Goal: Information Seeking & Learning: Learn about a topic

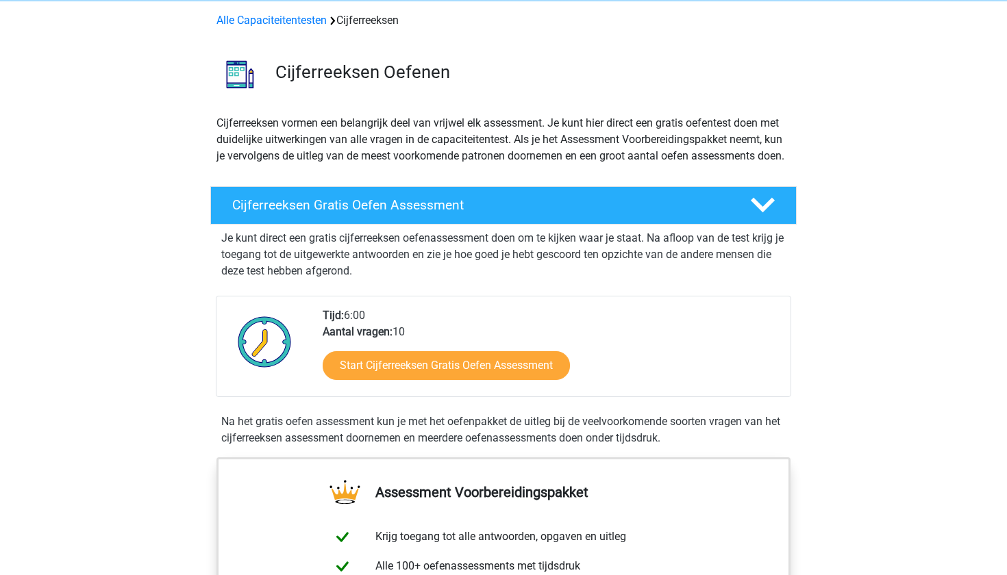
scroll to position [60, 0]
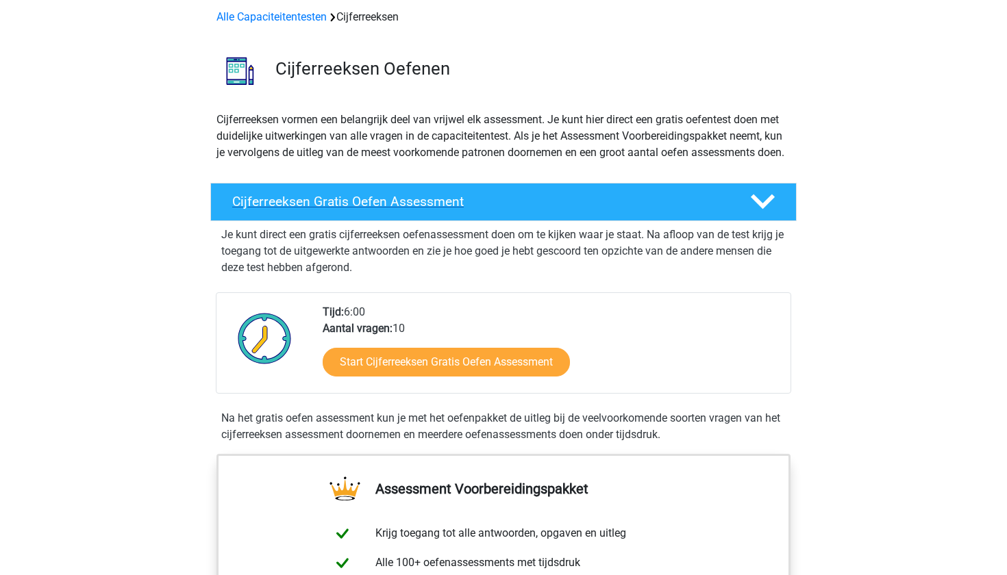
click at [494, 210] on h4 "Cijferreeksen Gratis Oefen Assessment" at bounding box center [480, 202] width 496 height 16
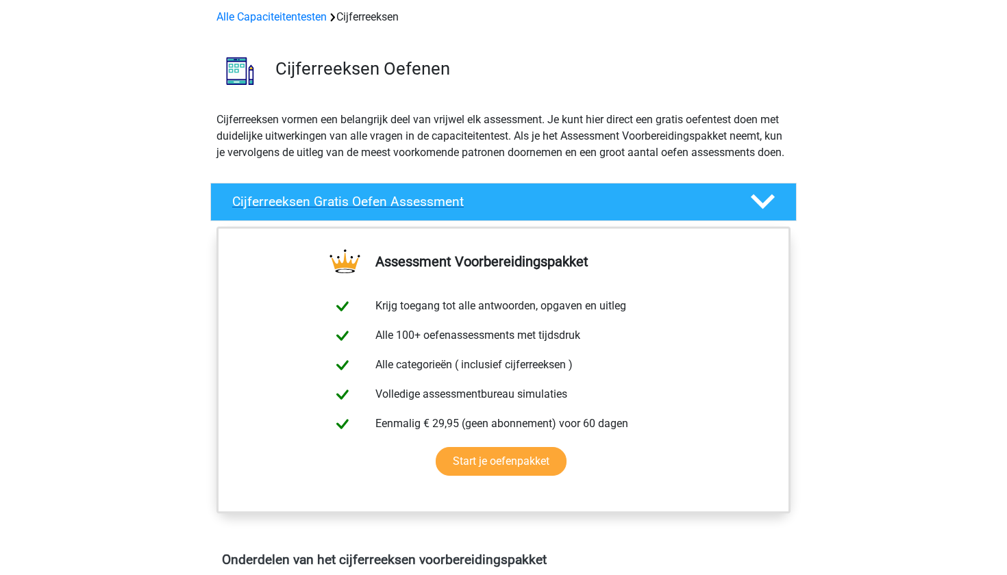
click at [494, 210] on h4 "Cijferreeksen Gratis Oefen Assessment" at bounding box center [480, 202] width 496 height 16
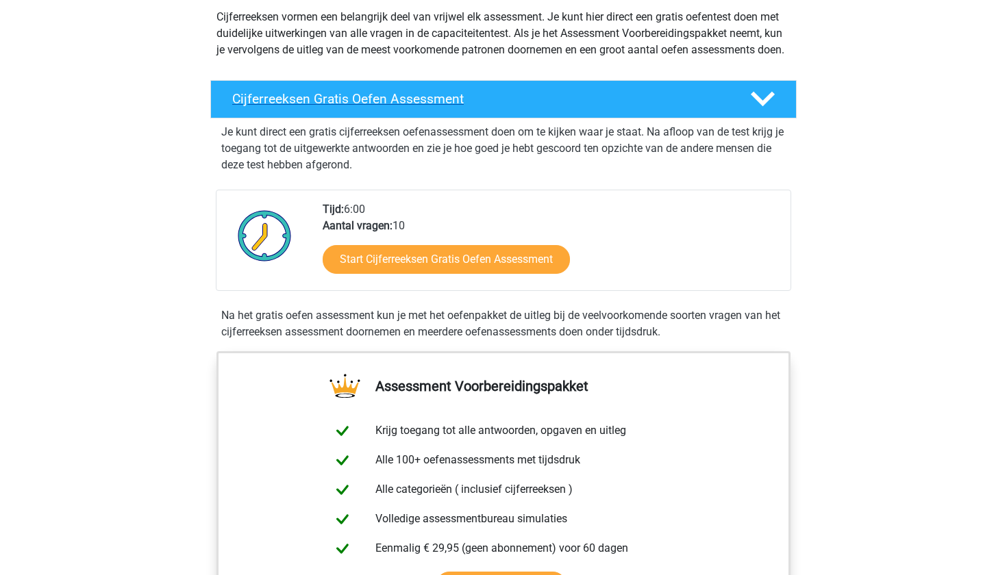
scroll to position [167, 0]
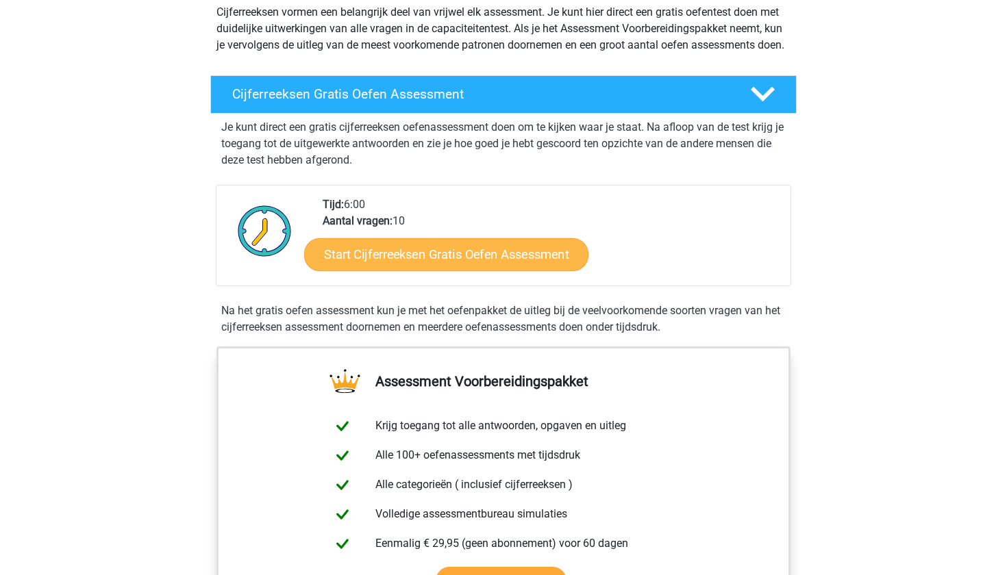
click at [488, 270] on link "Start Cijferreeksen Gratis Oefen Assessment" at bounding box center [446, 254] width 284 height 33
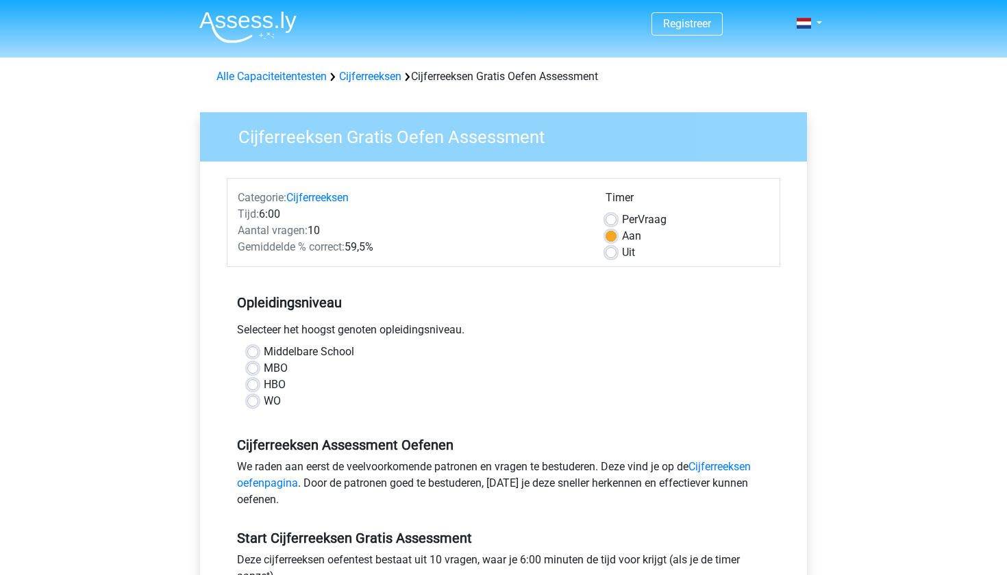
click at [275, 373] on label "MBO" at bounding box center [276, 368] width 24 height 16
click at [258, 373] on input "MBO" at bounding box center [252, 367] width 11 height 14
radio input "true"
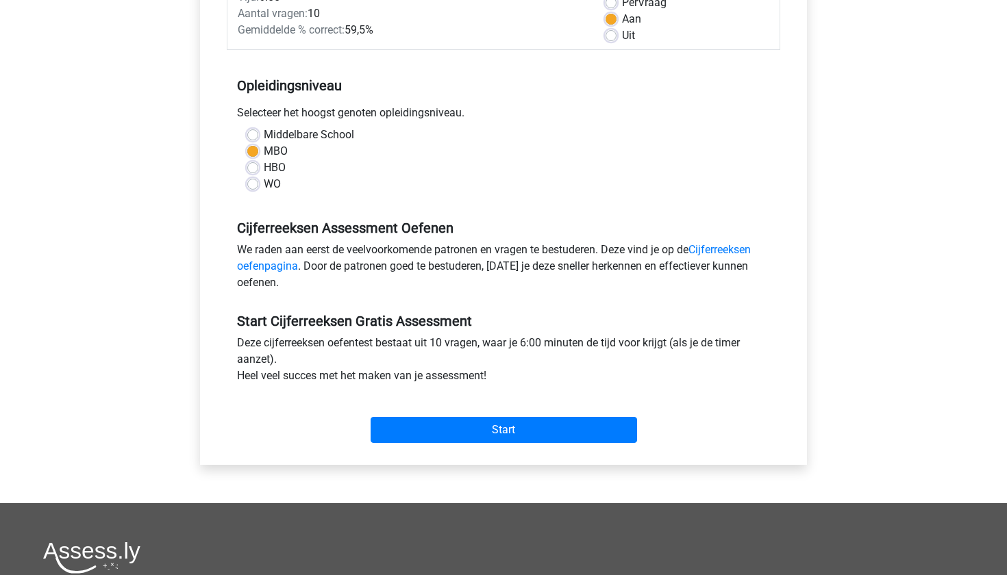
scroll to position [238, 0]
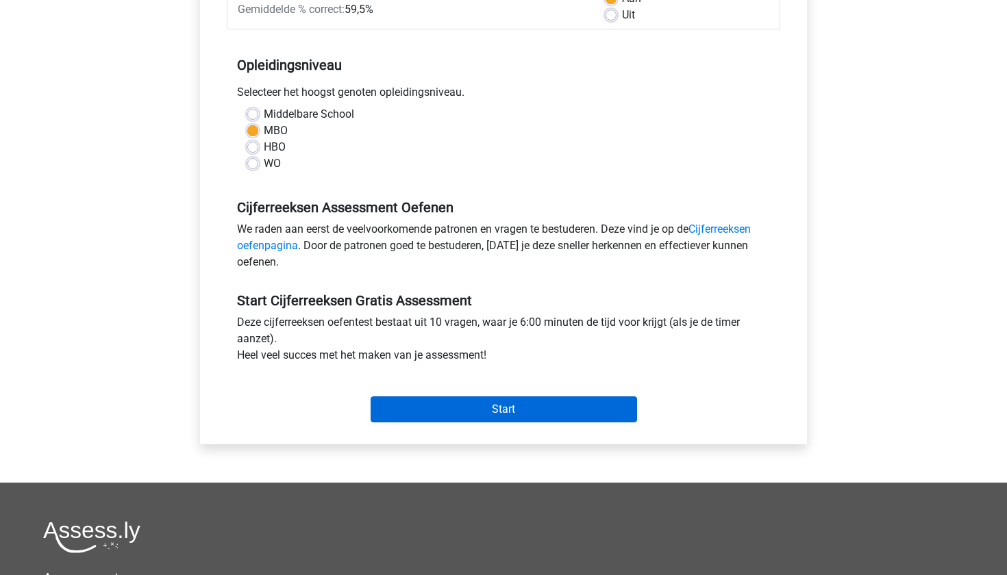
click at [472, 422] on input "Start" at bounding box center [503, 409] width 266 height 26
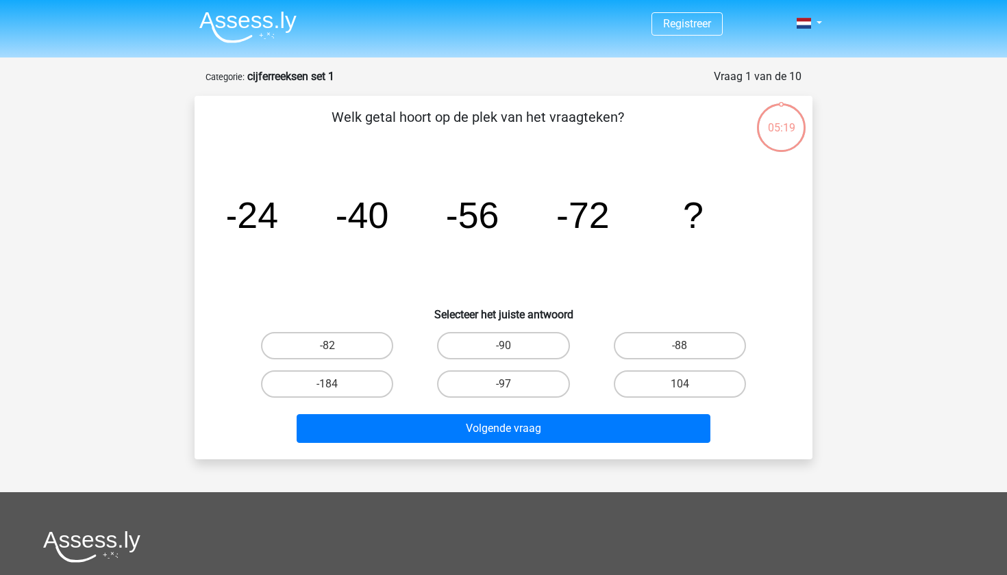
drag, startPoint x: 205, startPoint y: 203, endPoint x: 618, endPoint y: 209, distance: 413.7
click at [620, 211] on div "Welk getal hoort op de plek van het vraagteken? image/svg+xml -24 -40 -56 -72 ?…" at bounding box center [503, 278] width 607 height 342
click at [456, 199] on tspan "-56" at bounding box center [472, 214] width 53 height 41
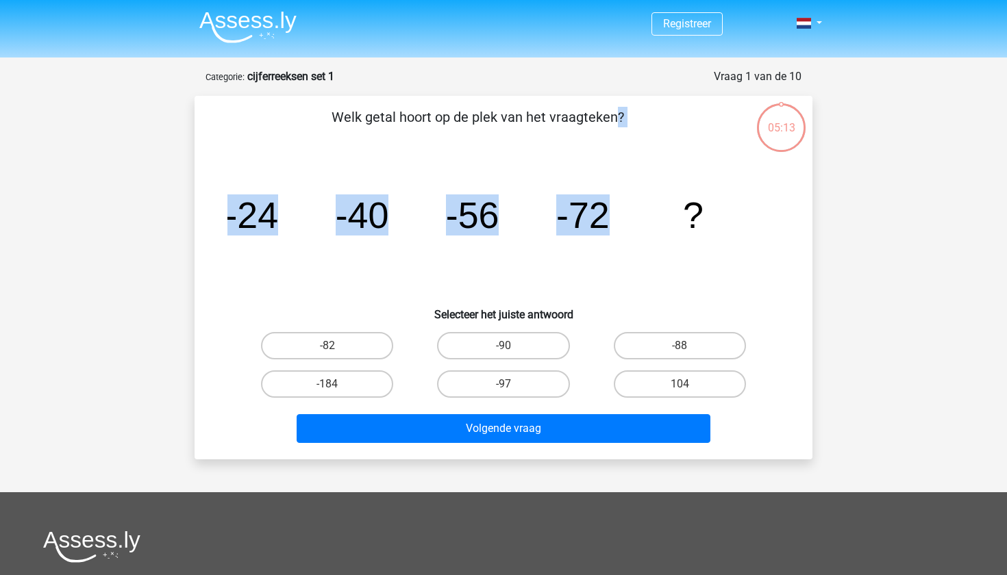
drag, startPoint x: 327, startPoint y: 104, endPoint x: 607, endPoint y: 212, distance: 300.3
click at [607, 212] on div "Welk getal hoort op de plek van het vraagteken? image/svg+xml -24 -40 -56 -72 ?…" at bounding box center [503, 278] width 618 height 364
copy div "Welk getal hoort op de plek van het vraagteken? image/svg+xml -24 -40 -56 -72"
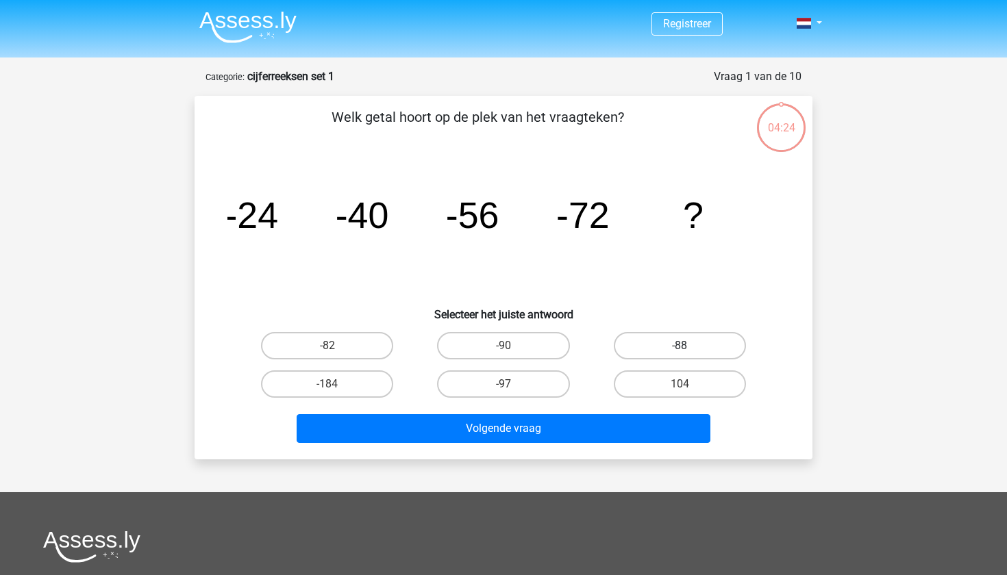
click at [644, 349] on label "-88" at bounding box center [680, 345] width 132 height 27
click at [679, 349] on input "-88" at bounding box center [683, 350] width 9 height 9
radio input "true"
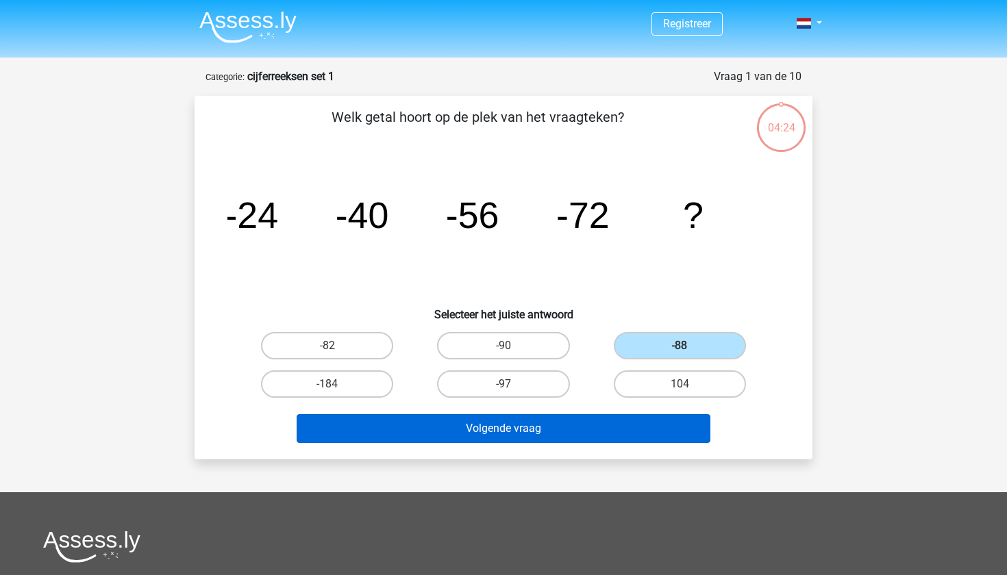
click at [557, 429] on button "Volgende vraag" at bounding box center [504, 428] width 414 height 29
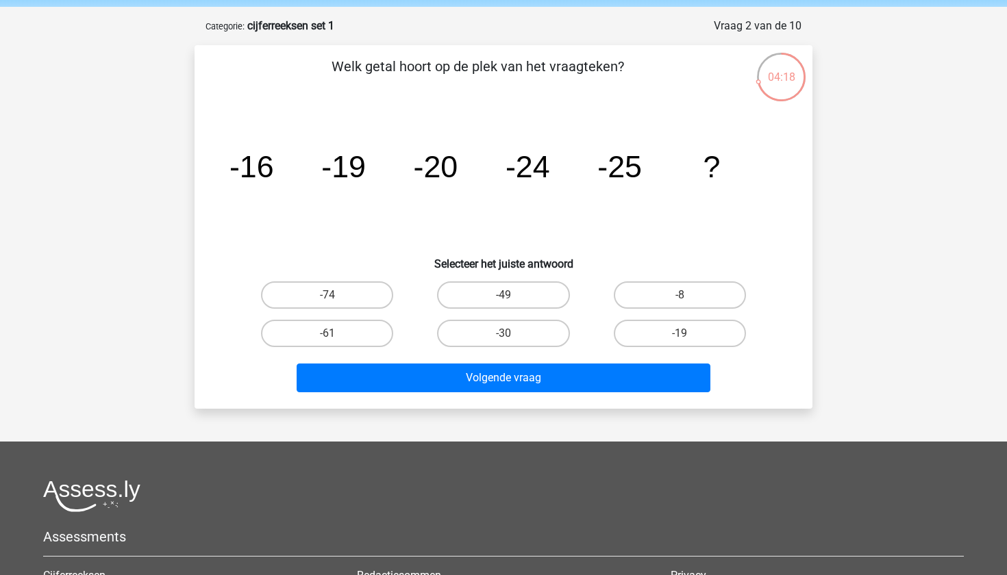
scroll to position [51, 0]
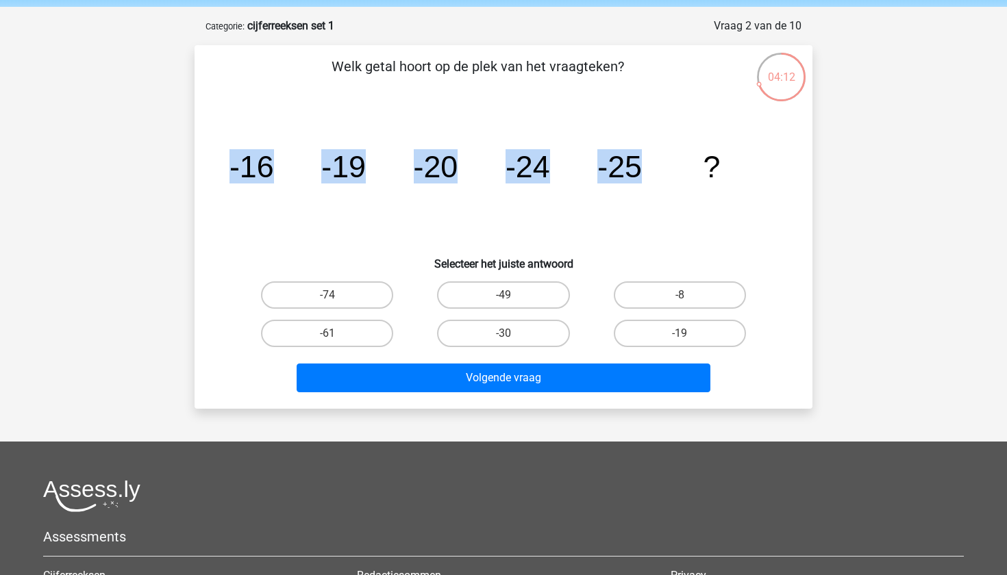
drag, startPoint x: 215, startPoint y: 176, endPoint x: 638, endPoint y: 171, distance: 422.5
click at [639, 172] on div "Welk getal hoort op de plek van het vraagteken? image/svg+xml -16 -19 -20 -24 -…" at bounding box center [503, 227] width 607 height 342
copy g "-16 -19 -20 -24 -25"
click at [815, 159] on div "03:43 Vraag 2 van de 10 Categorie: cijferreeksen set 1 Welk getal hoort op de p…" at bounding box center [504, 213] width 640 height 391
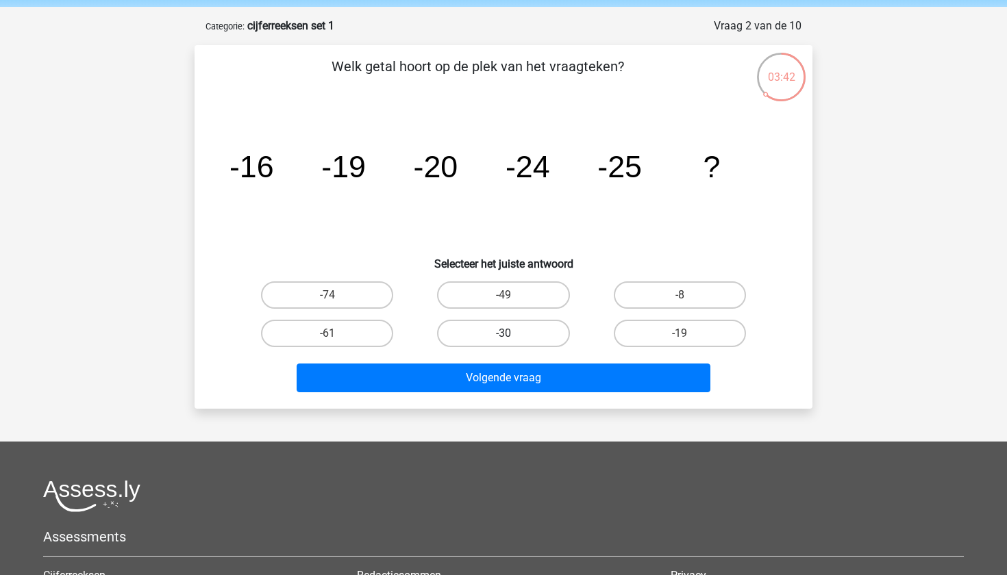
click at [555, 333] on label "-30" at bounding box center [503, 333] width 132 height 27
click at [512, 333] on input "-30" at bounding box center [507, 337] width 9 height 9
radio input "true"
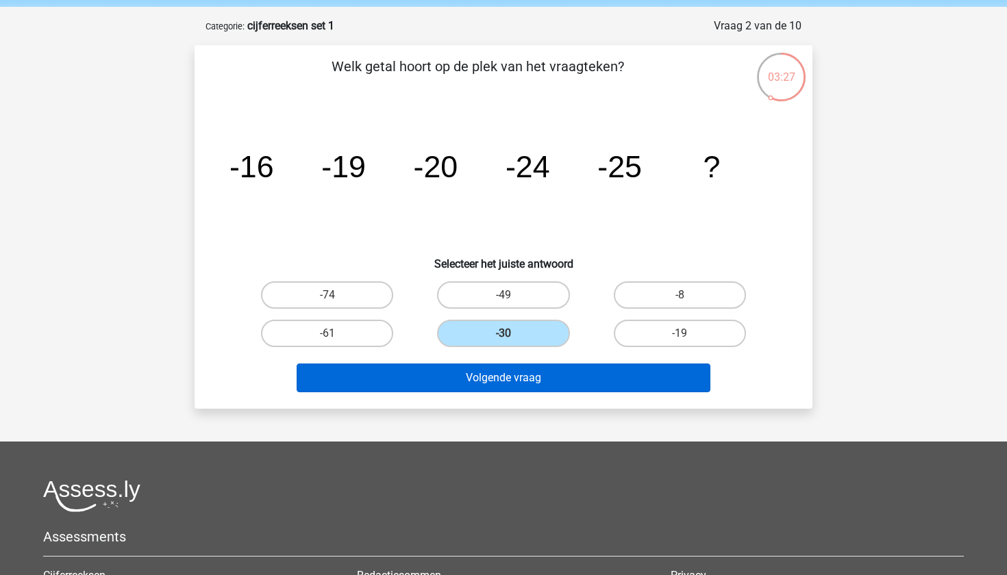
click at [520, 380] on button "Volgende vraag" at bounding box center [504, 378] width 414 height 29
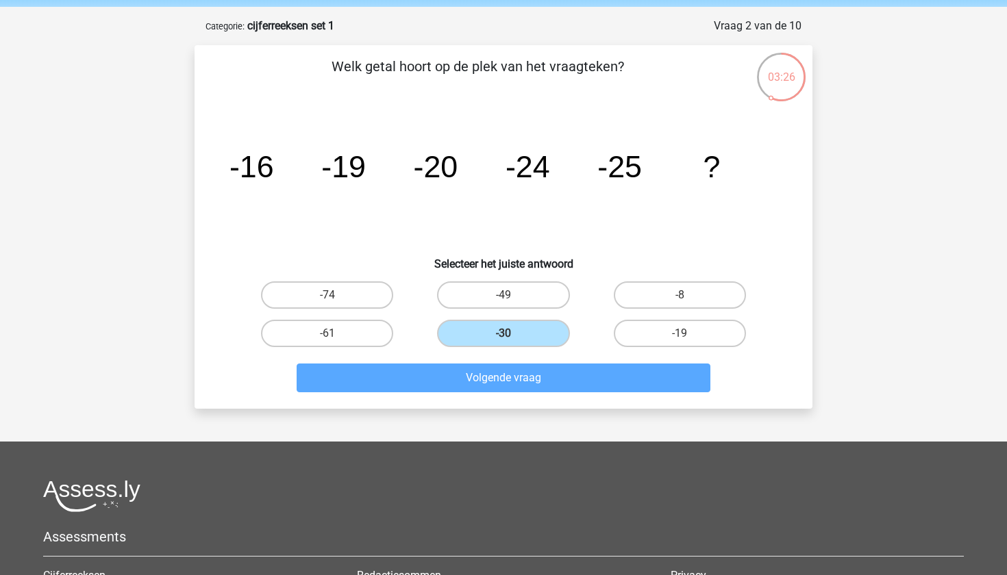
scroll to position [68, 0]
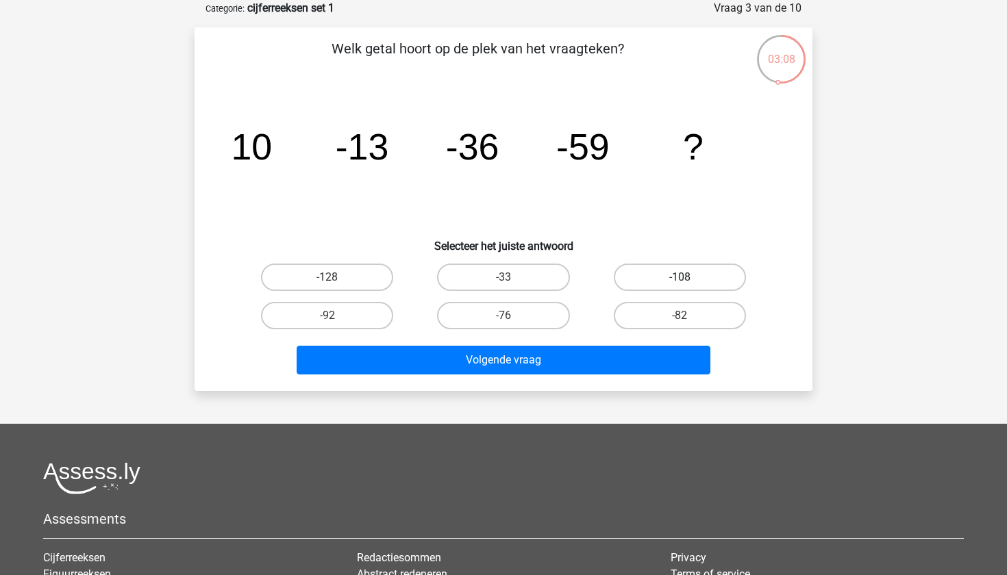
click at [642, 277] on label "-108" at bounding box center [680, 277] width 132 height 27
click at [679, 277] on input "-108" at bounding box center [683, 281] width 9 height 9
radio input "true"
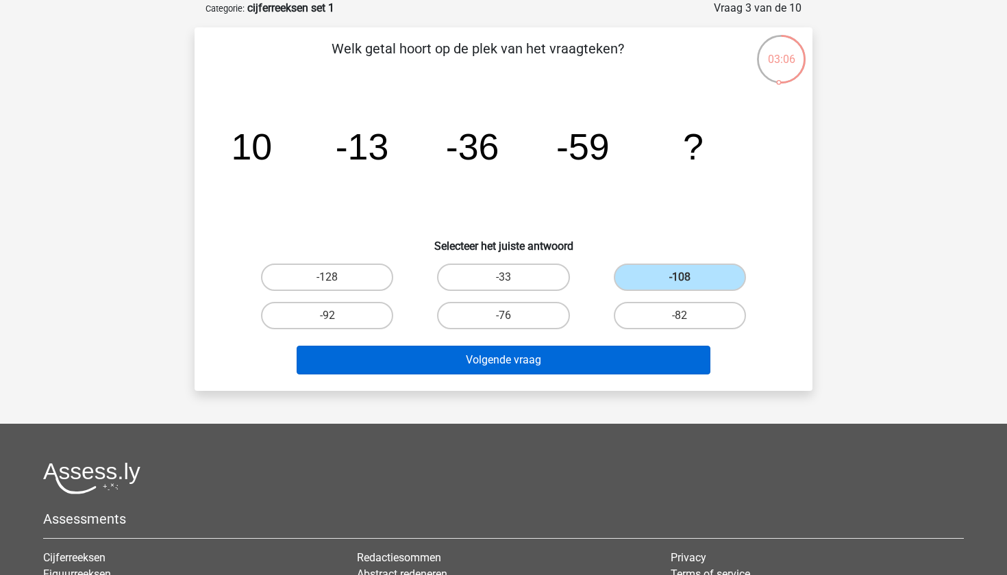
click at [466, 374] on button "Volgende vraag" at bounding box center [504, 360] width 414 height 29
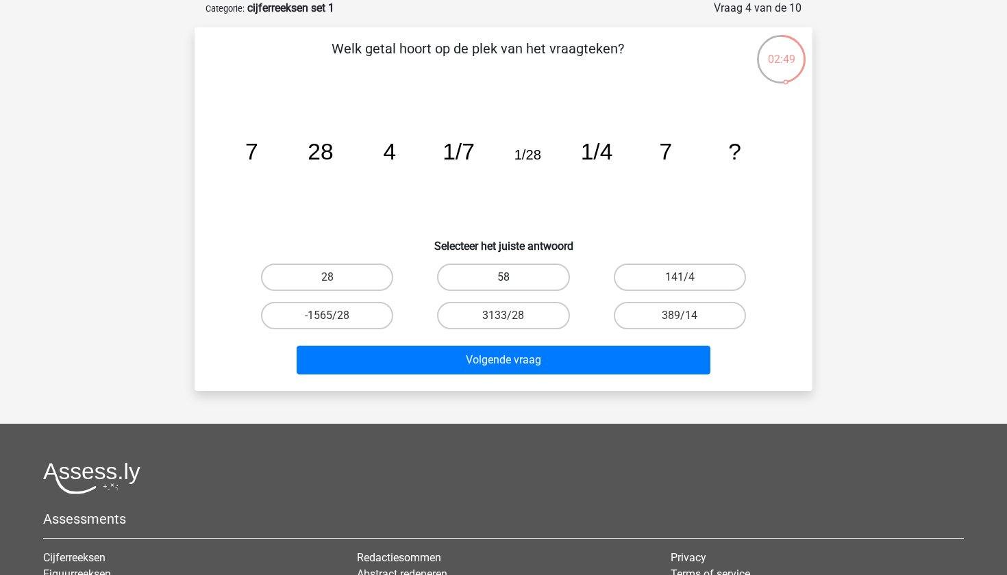
click at [546, 269] on label "58" at bounding box center [503, 277] width 132 height 27
click at [512, 277] on input "58" at bounding box center [507, 281] width 9 height 9
radio input "true"
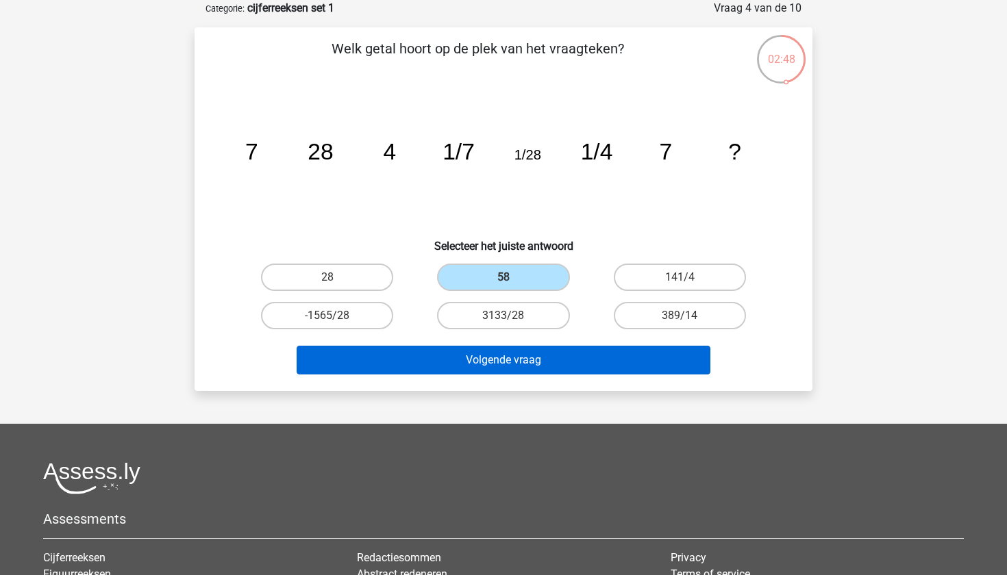
click at [527, 370] on button "Volgende vraag" at bounding box center [504, 360] width 414 height 29
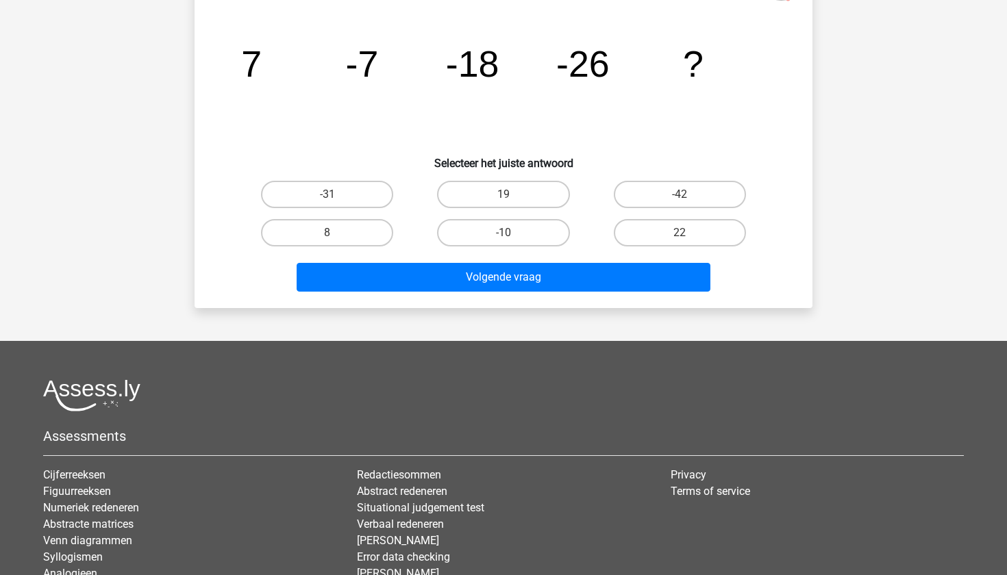
scroll to position [171, 0]
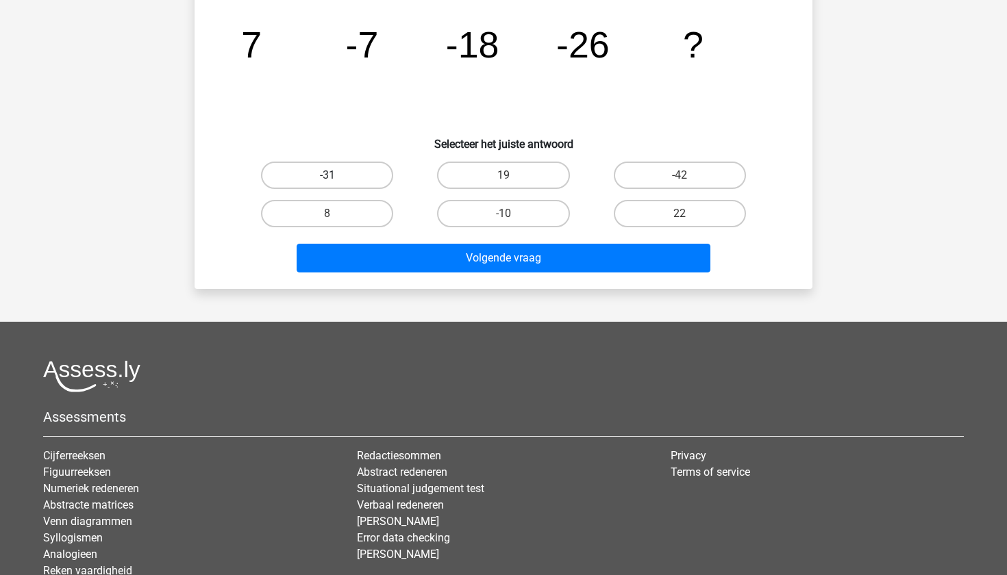
click at [359, 173] on label "-31" at bounding box center [327, 175] width 132 height 27
click at [336, 175] on input "-31" at bounding box center [331, 179] width 9 height 9
radio input "true"
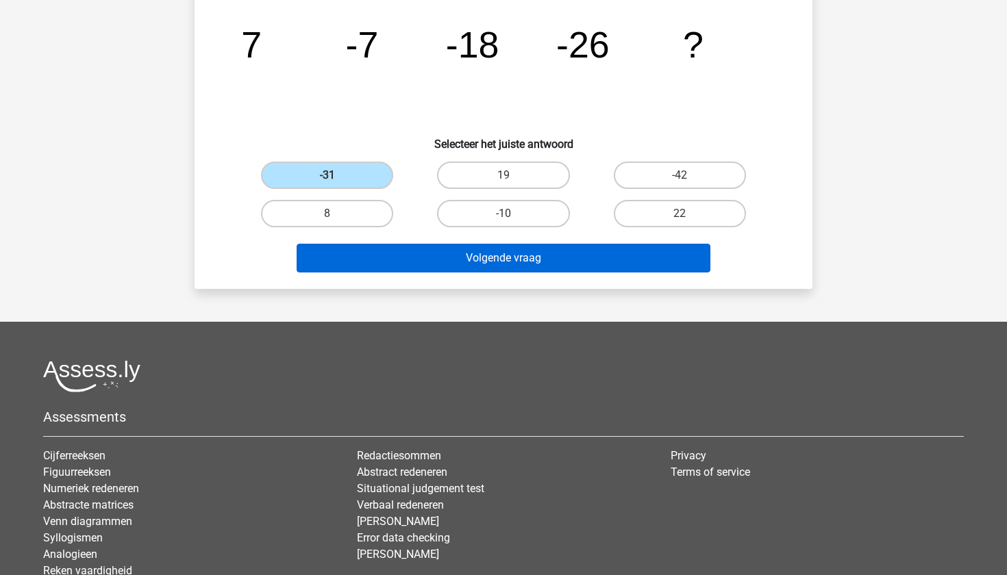
click at [457, 260] on button "Volgende vraag" at bounding box center [504, 258] width 414 height 29
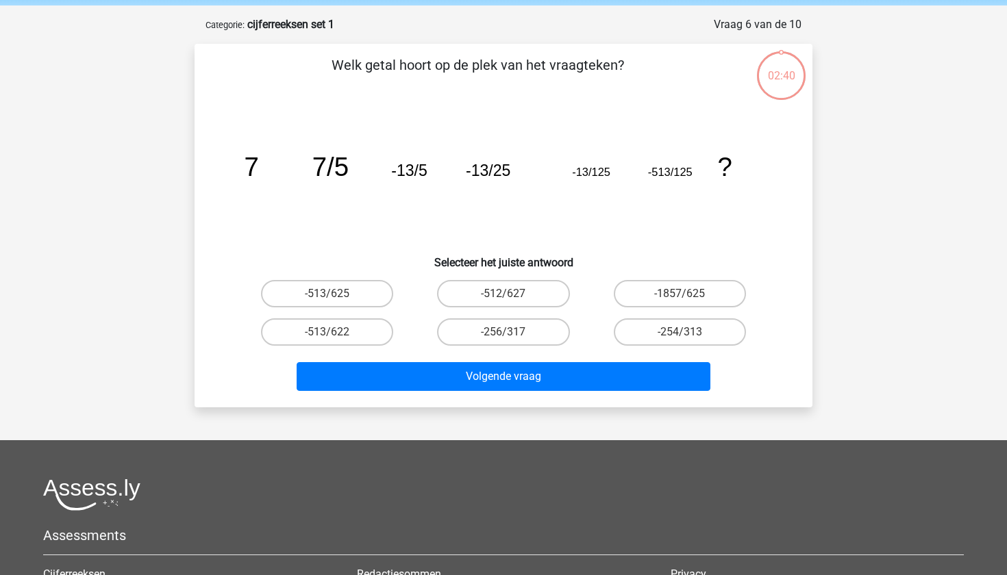
scroll to position [50, 0]
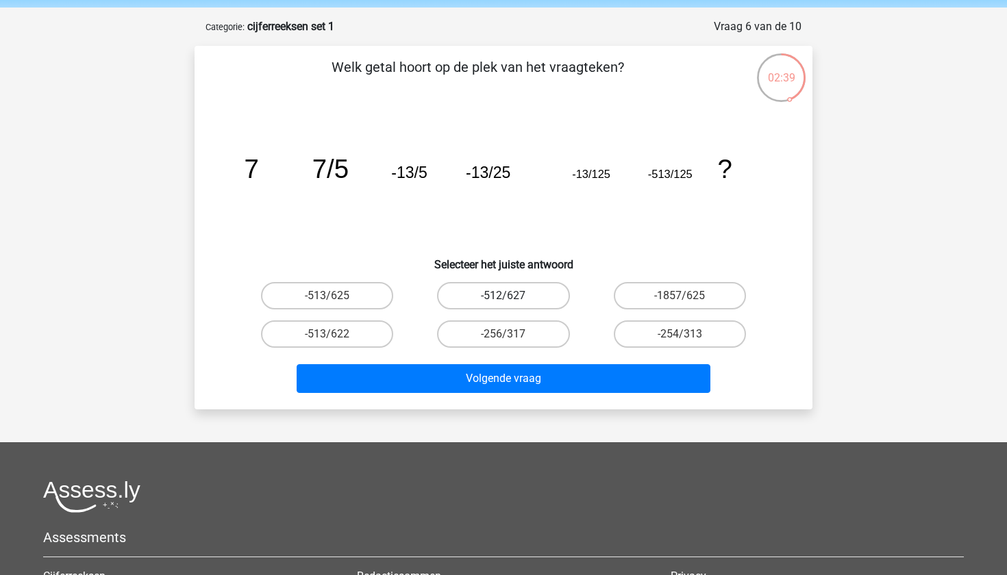
click at [490, 305] on label "-512/627" at bounding box center [503, 295] width 132 height 27
click at [503, 305] on input "-512/627" at bounding box center [507, 300] width 9 height 9
radio input "true"
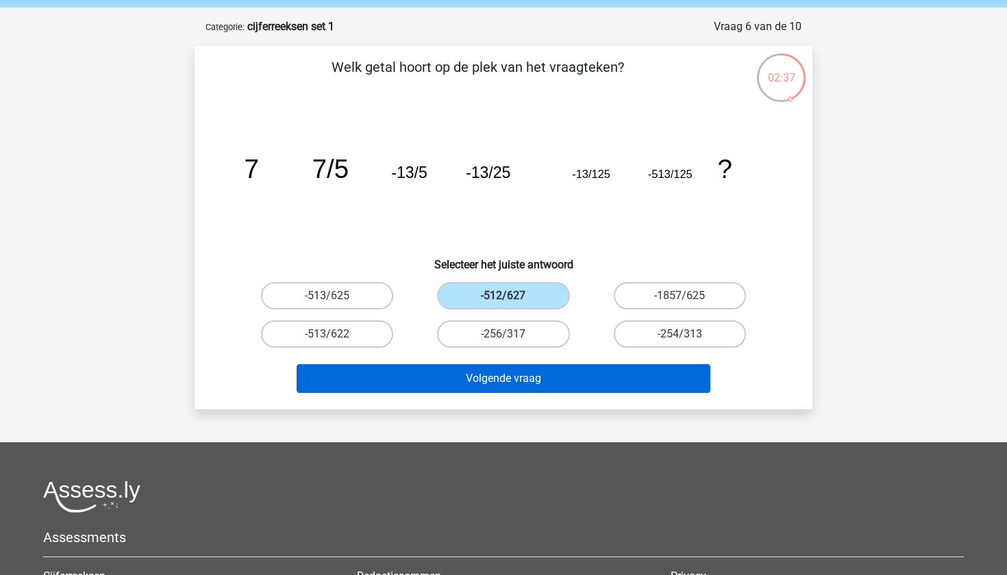
click at [470, 381] on button "Volgende vraag" at bounding box center [504, 378] width 414 height 29
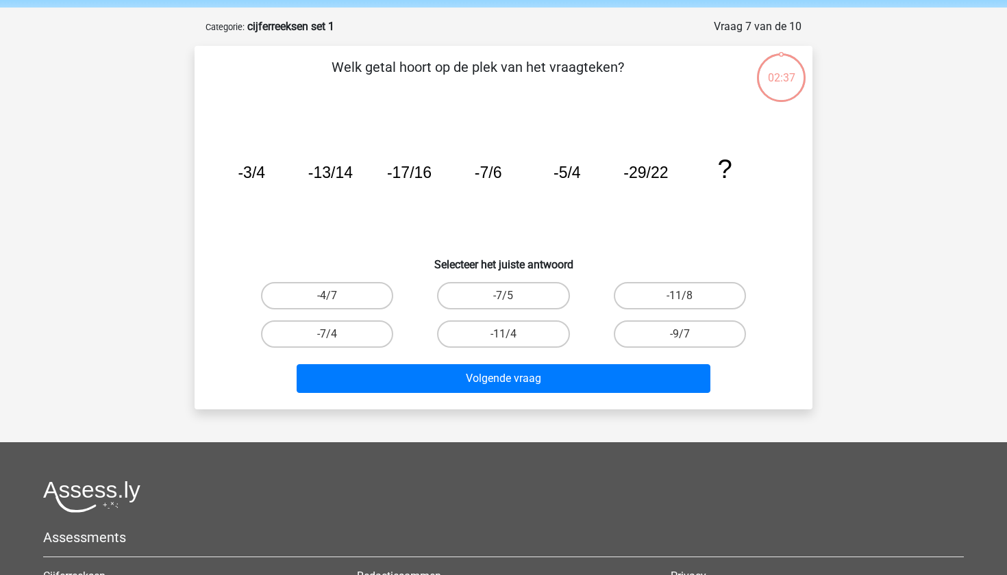
scroll to position [68, 0]
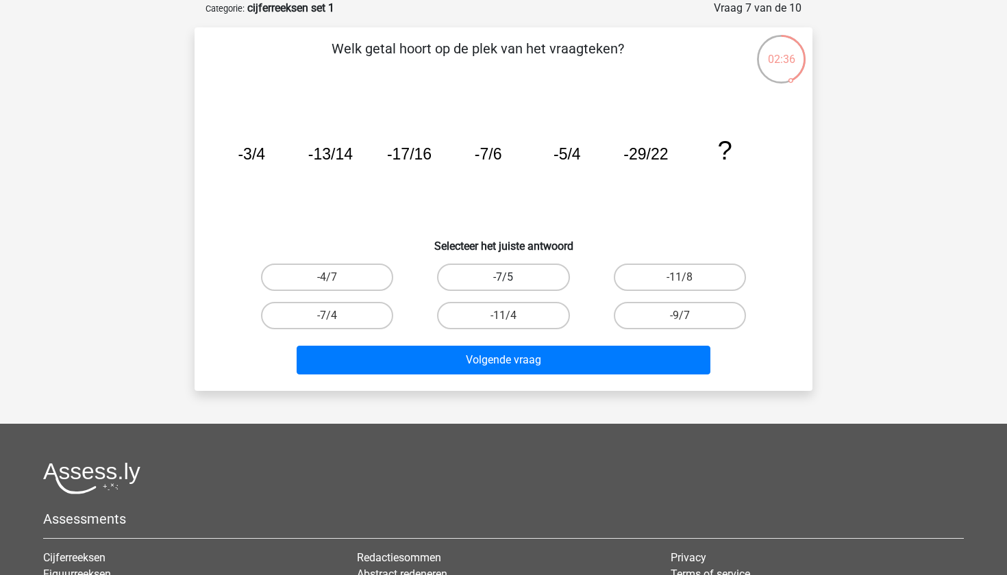
click at [492, 277] on label "-7/5" at bounding box center [503, 277] width 132 height 27
click at [503, 277] on input "-7/5" at bounding box center [507, 281] width 9 height 9
radio input "true"
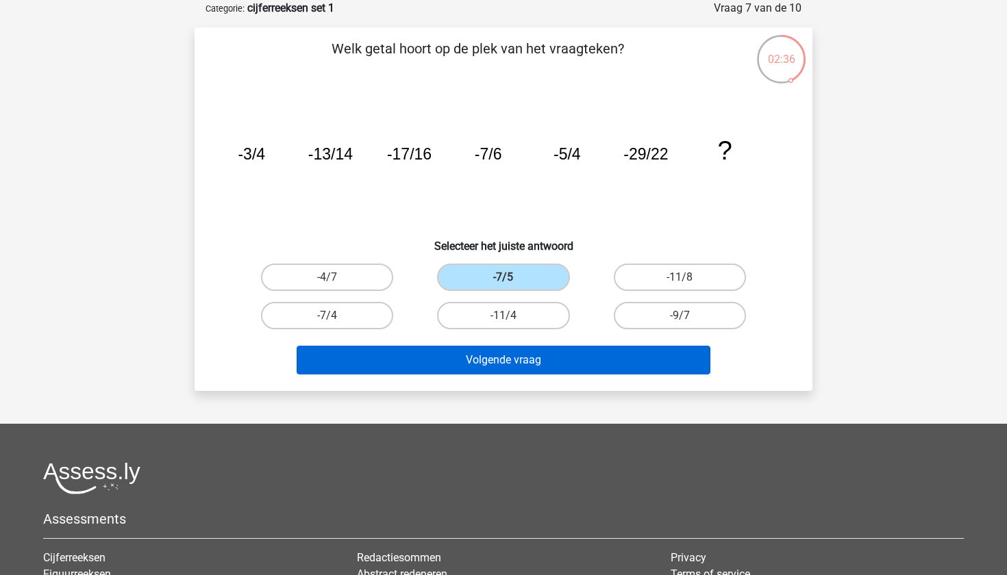
click at [492, 365] on button "Volgende vraag" at bounding box center [504, 360] width 414 height 29
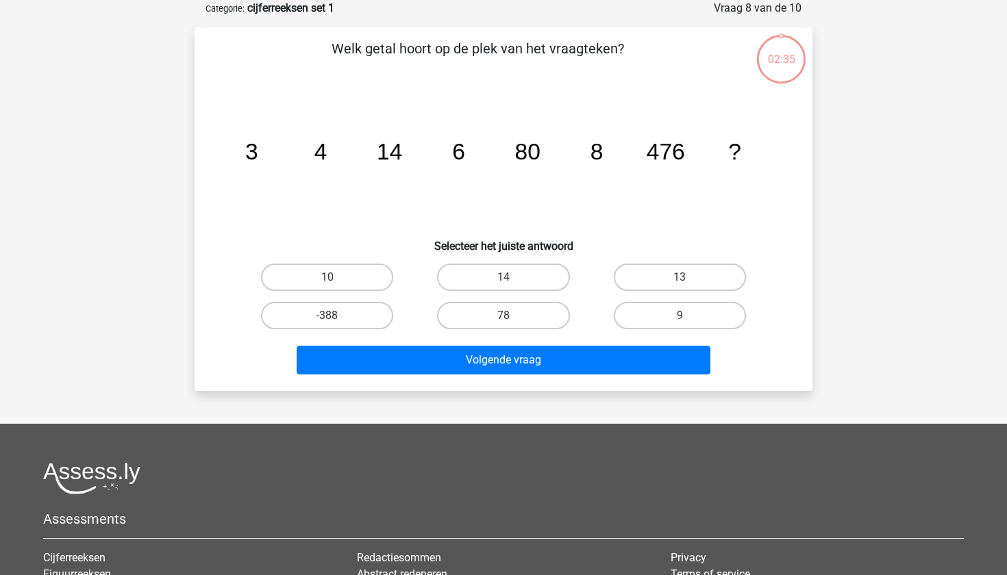
click at [509, 320] on input "78" at bounding box center [507, 320] width 9 height 9
radio input "true"
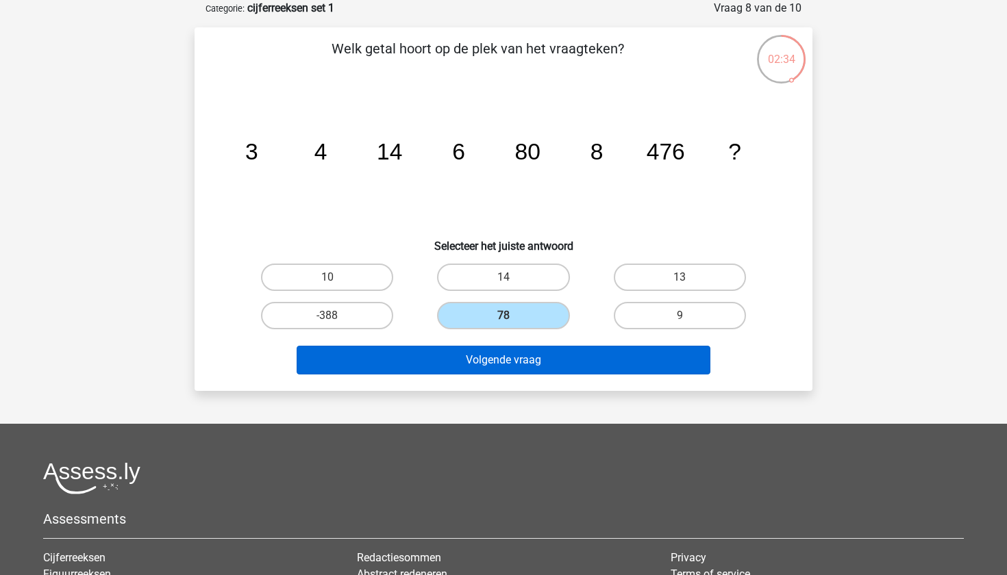
click at [509, 362] on button "Volgende vraag" at bounding box center [504, 360] width 414 height 29
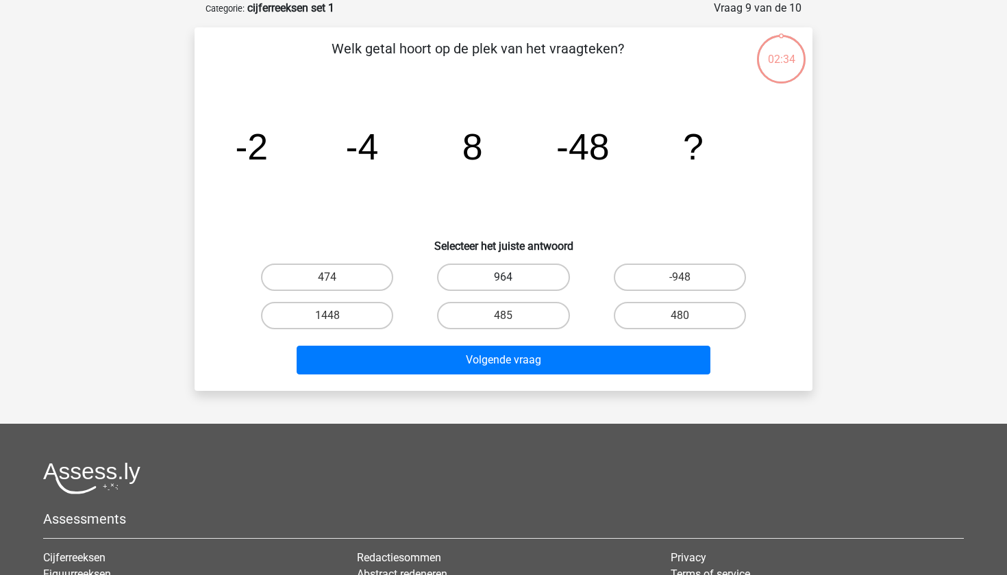
click at [502, 266] on label "964" at bounding box center [503, 277] width 132 height 27
click at [503, 277] on input "964" at bounding box center [507, 281] width 9 height 9
radio input "true"
click at [500, 340] on div "Volgende vraag" at bounding box center [503, 357] width 574 height 45
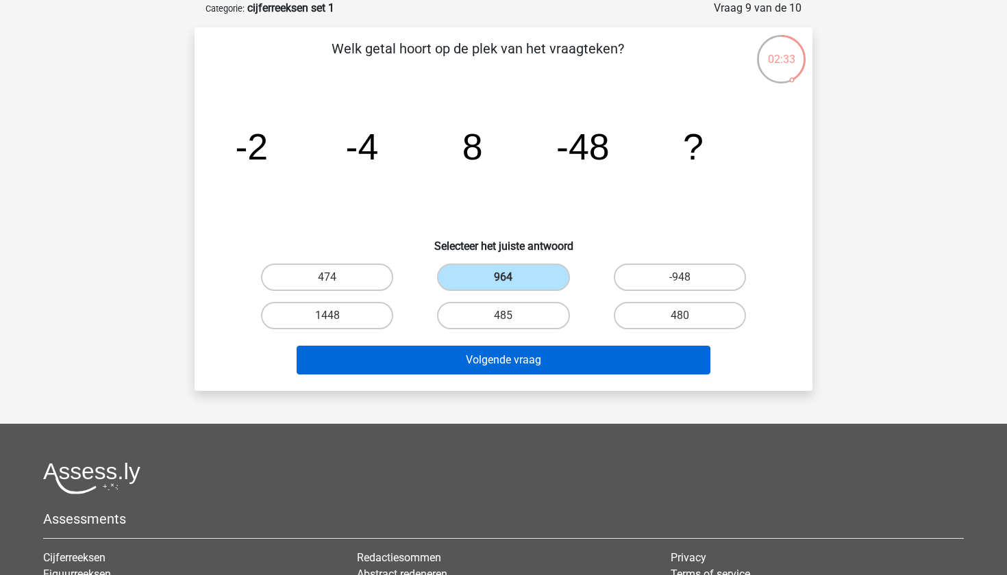
click at [500, 351] on button "Volgende vraag" at bounding box center [504, 360] width 414 height 29
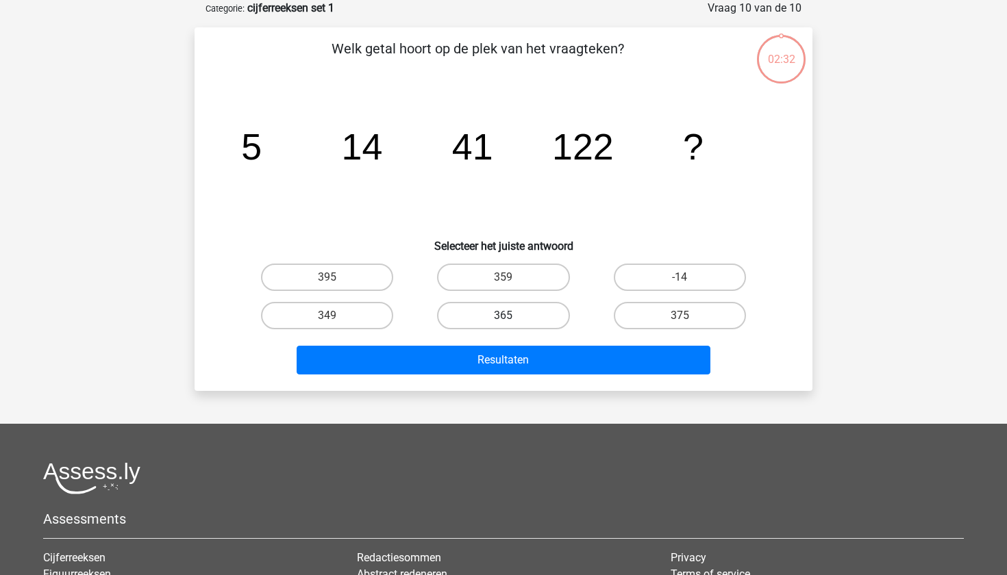
click at [501, 305] on label "365" at bounding box center [503, 315] width 132 height 27
click at [503, 316] on input "365" at bounding box center [507, 320] width 9 height 9
radio input "true"
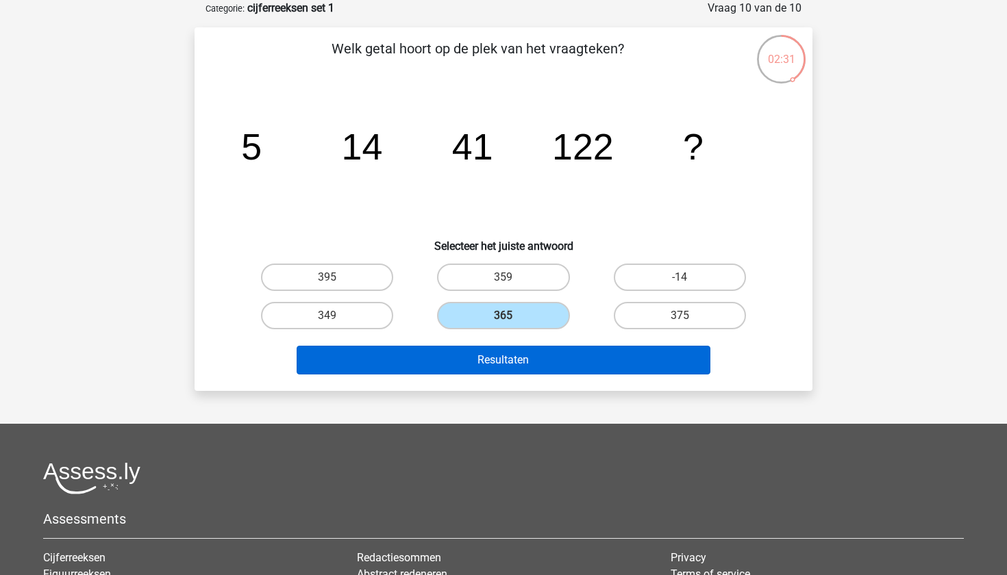
click at [501, 363] on button "Resultaten" at bounding box center [504, 360] width 414 height 29
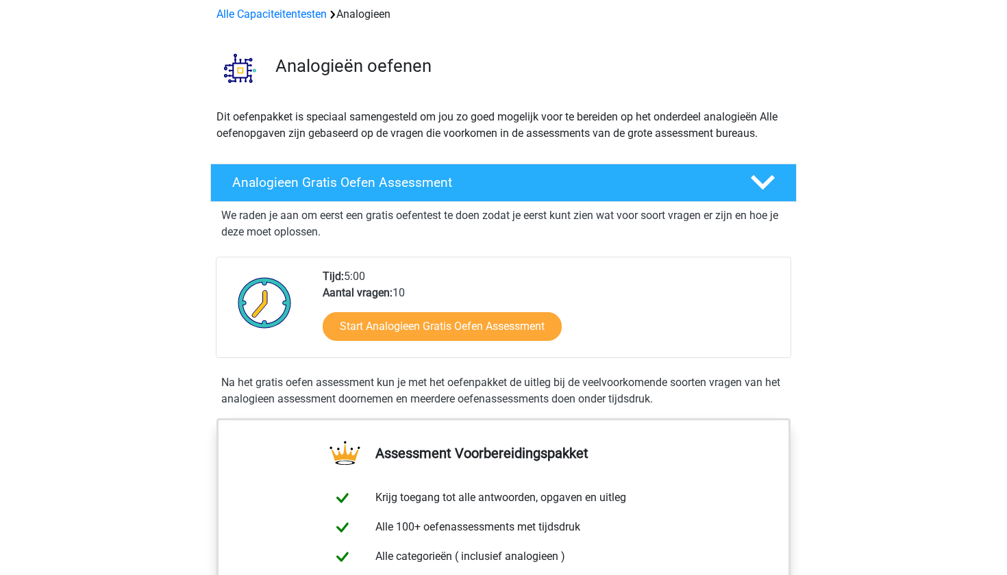
scroll to position [60, 0]
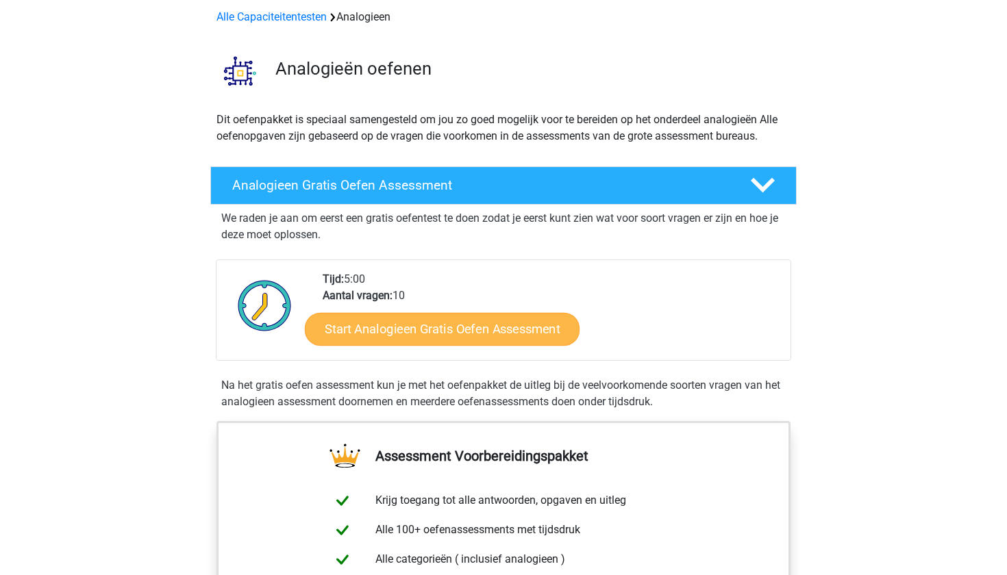
click at [396, 331] on link "Start Analogieen Gratis Oefen Assessment" at bounding box center [442, 328] width 275 height 33
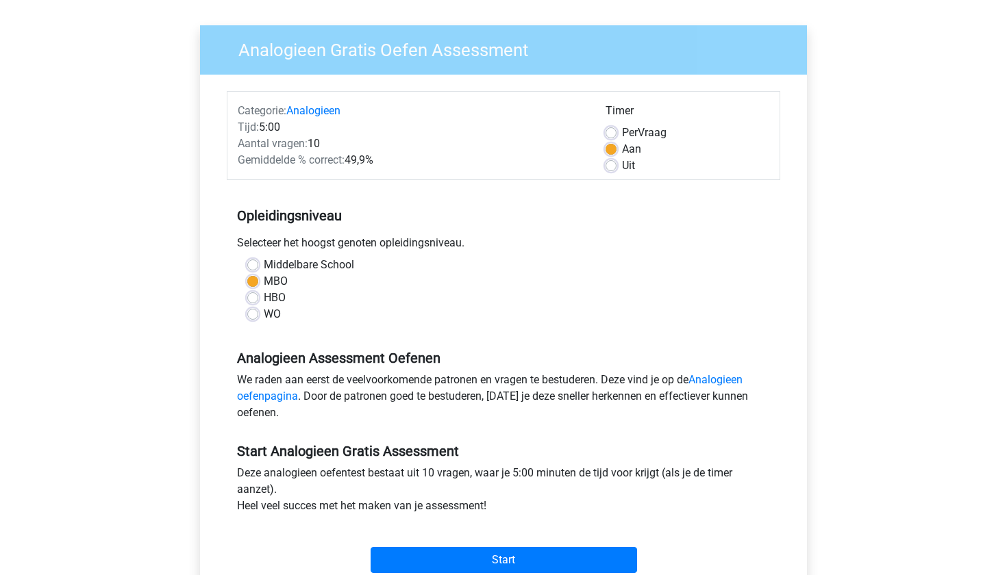
scroll to position [138, 0]
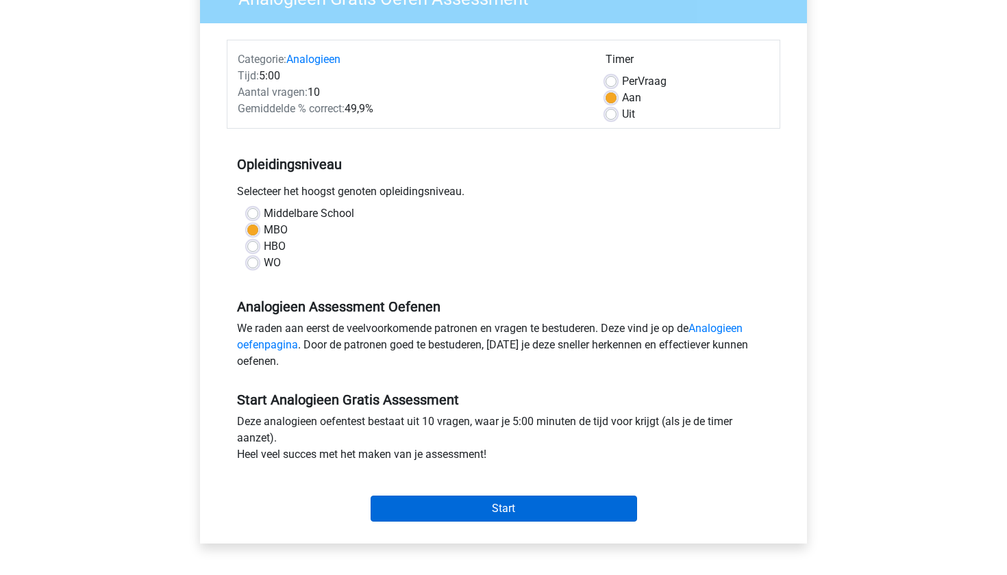
click at [454, 514] on input "Start" at bounding box center [503, 509] width 266 height 26
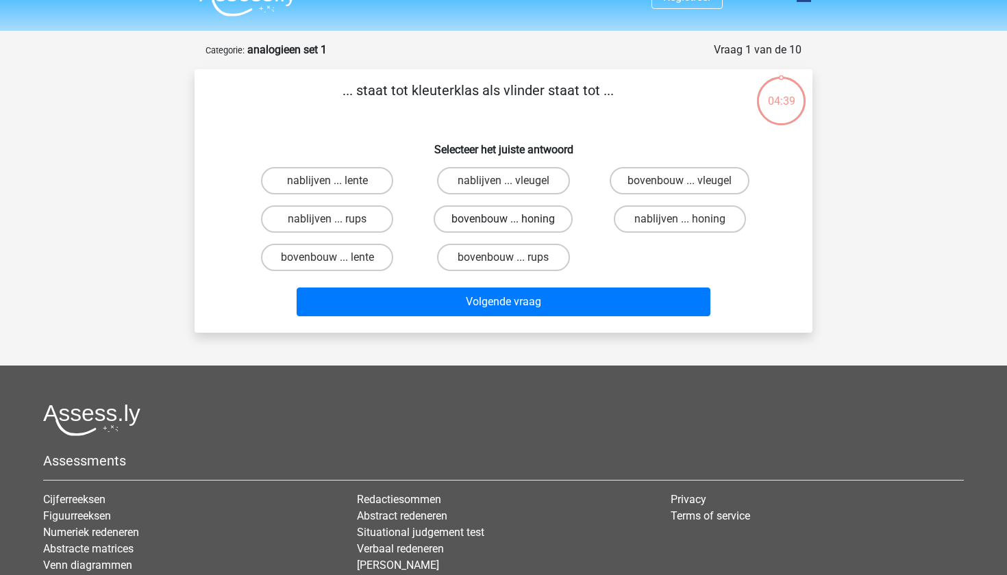
scroll to position [25, 0]
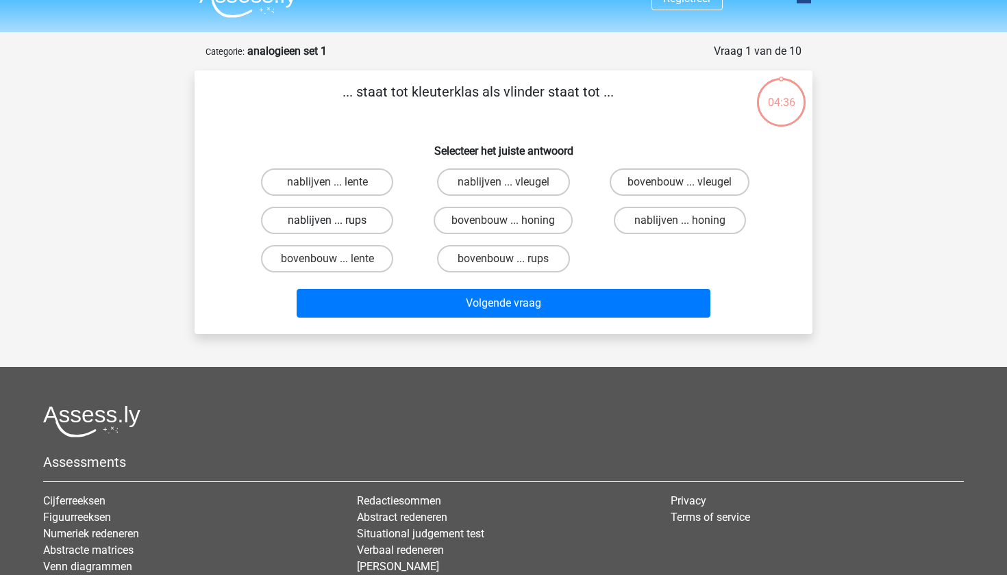
click at [371, 217] on label "nablijven ... rups" at bounding box center [327, 220] width 132 height 27
click at [336, 221] on input "nablijven ... rups" at bounding box center [331, 225] width 9 height 9
radio input "true"
click at [388, 288] on div "Volgende vraag" at bounding box center [503, 300] width 574 height 45
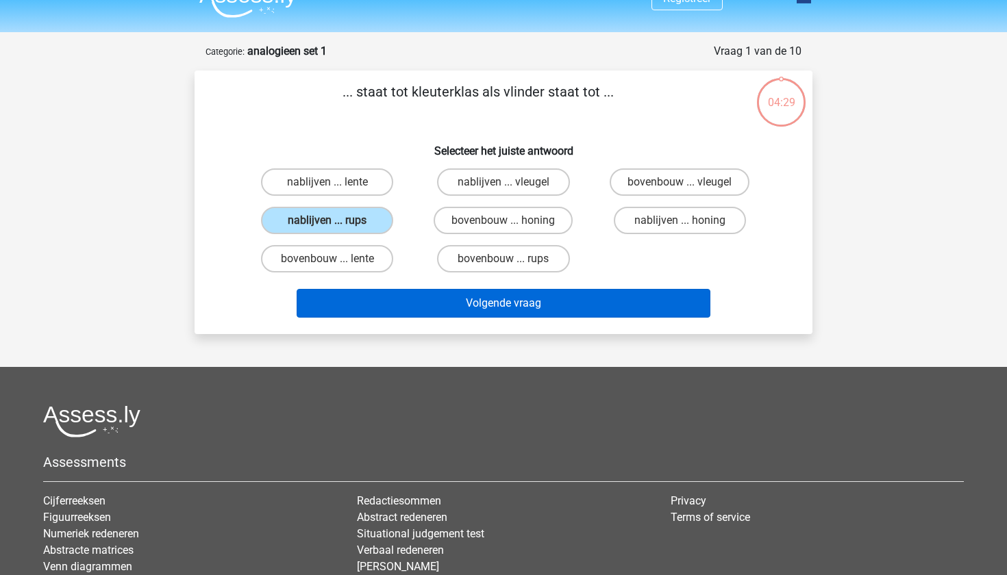
click at [388, 318] on button "Volgende vraag" at bounding box center [504, 303] width 414 height 29
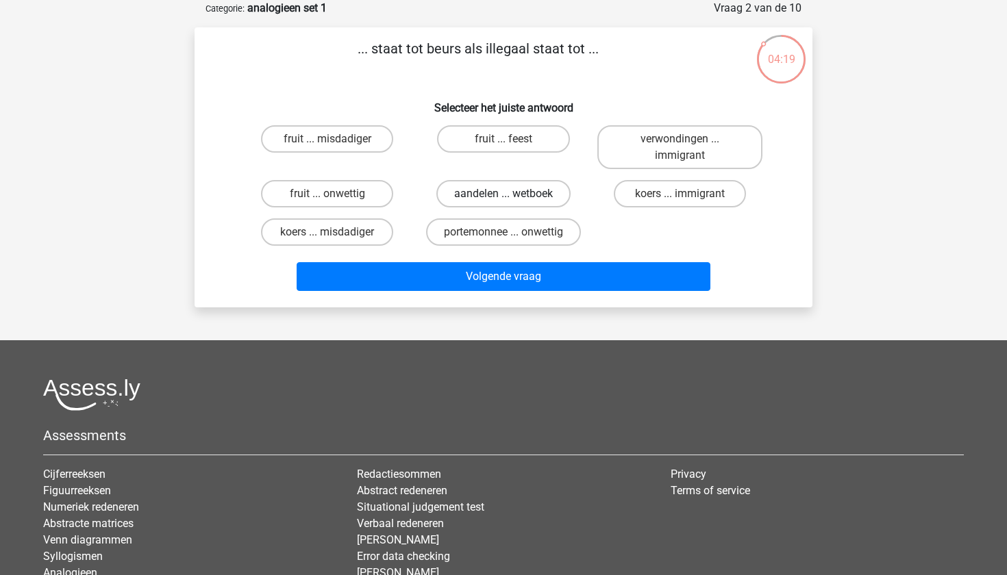
scroll to position [70, 0]
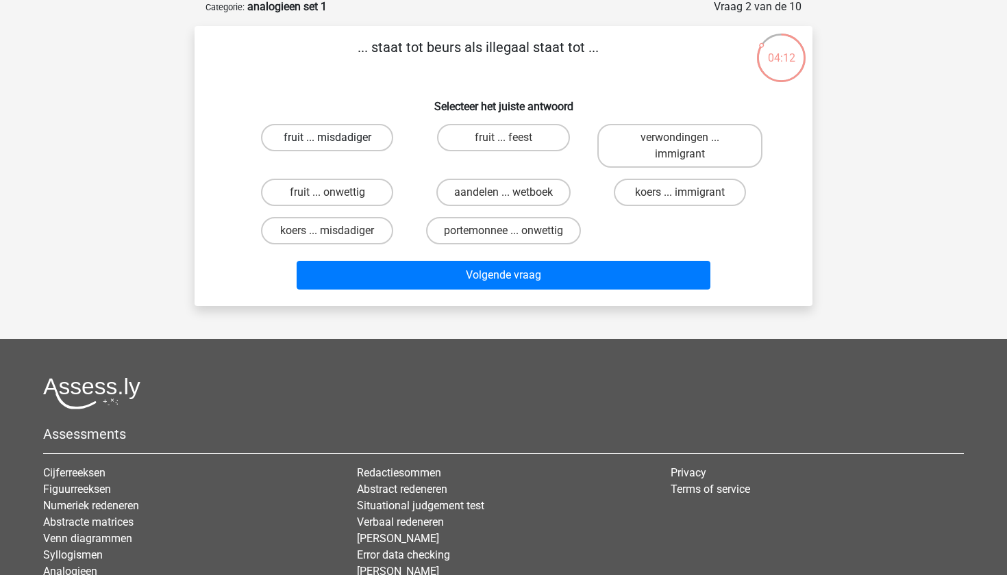
click at [363, 125] on label "fruit ... misdadiger" at bounding box center [327, 137] width 132 height 27
click at [336, 138] on input "fruit ... misdadiger" at bounding box center [331, 142] width 9 height 9
radio input "true"
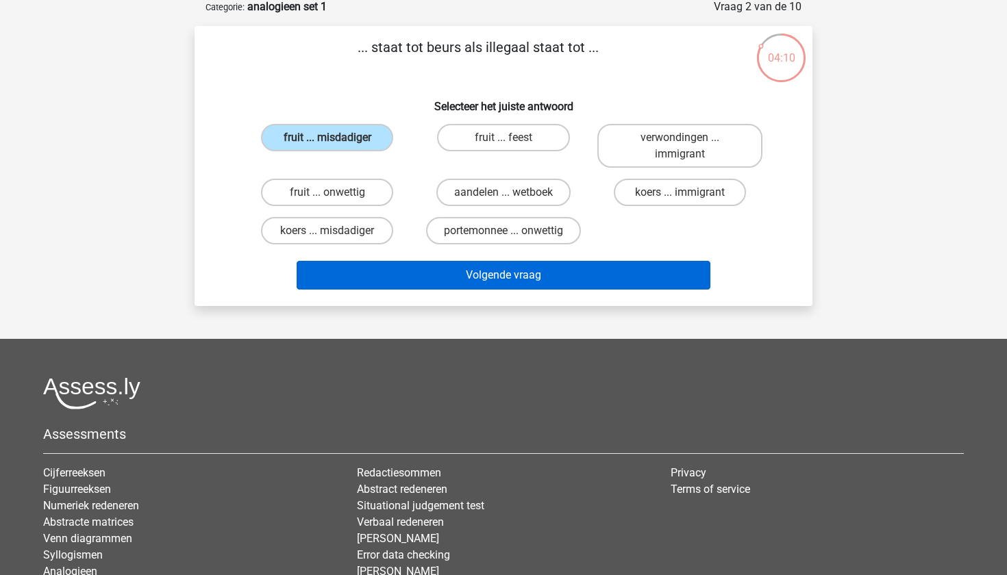
click at [617, 271] on button "Volgende vraag" at bounding box center [504, 275] width 414 height 29
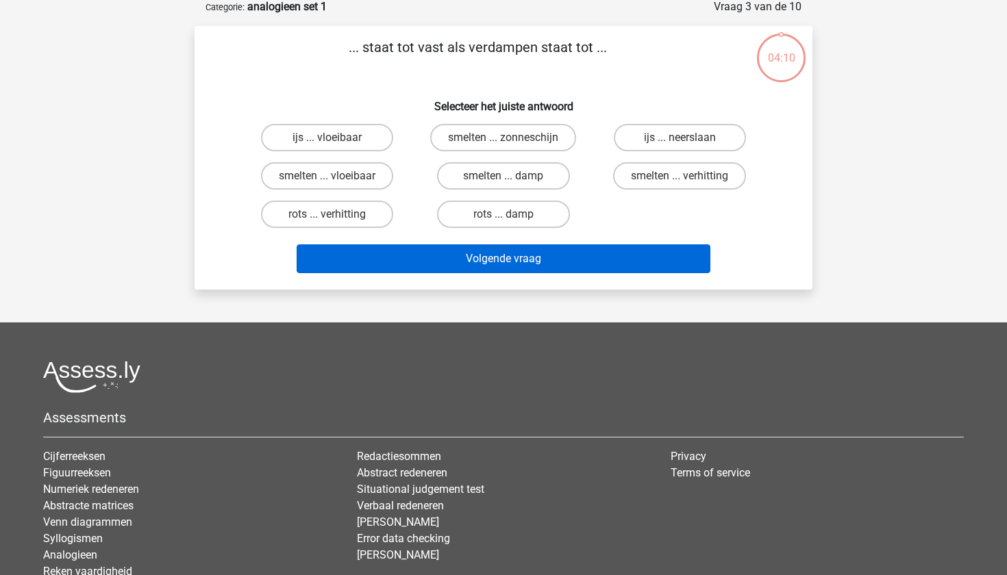
scroll to position [68, 0]
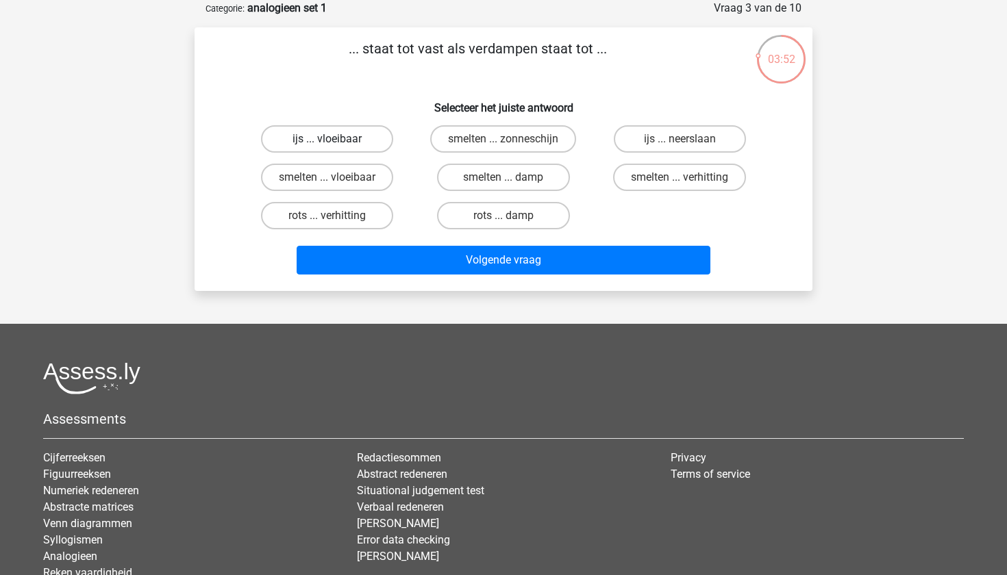
click at [375, 136] on label "ijs ... vloeibaar" at bounding box center [327, 138] width 132 height 27
click at [336, 139] on input "ijs ... vloeibaar" at bounding box center [331, 143] width 9 height 9
radio input "true"
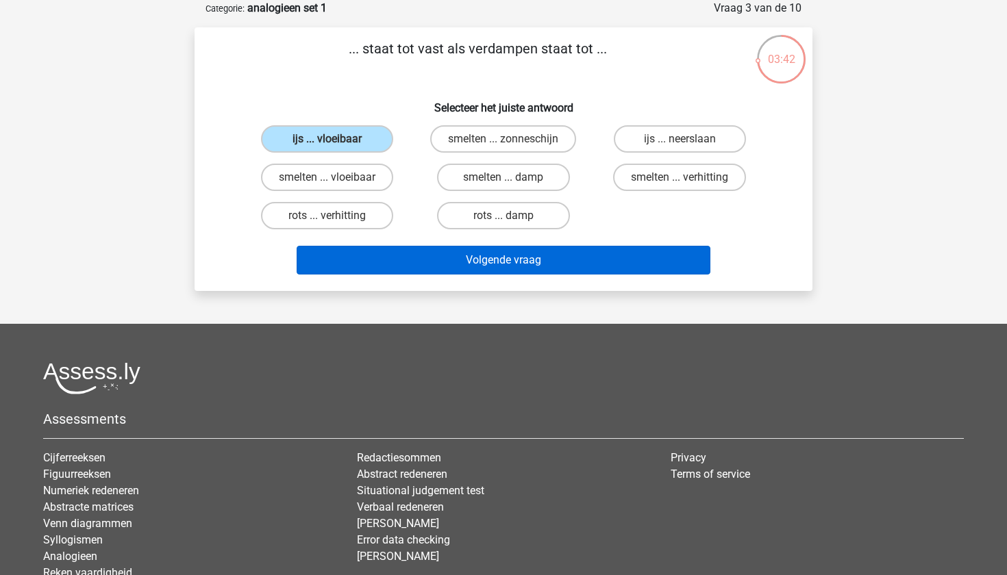
click at [546, 249] on button "Volgende vraag" at bounding box center [504, 260] width 414 height 29
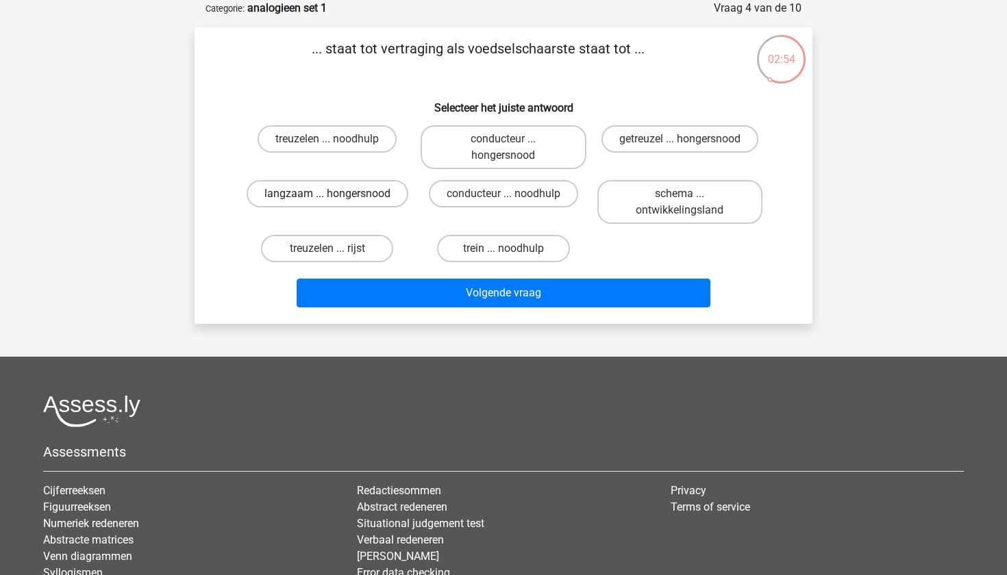
click at [350, 193] on label "langzaam ... hongersnood" at bounding box center [328, 193] width 162 height 27
click at [336, 194] on input "langzaam ... hongersnood" at bounding box center [331, 198] width 9 height 9
radio input "true"
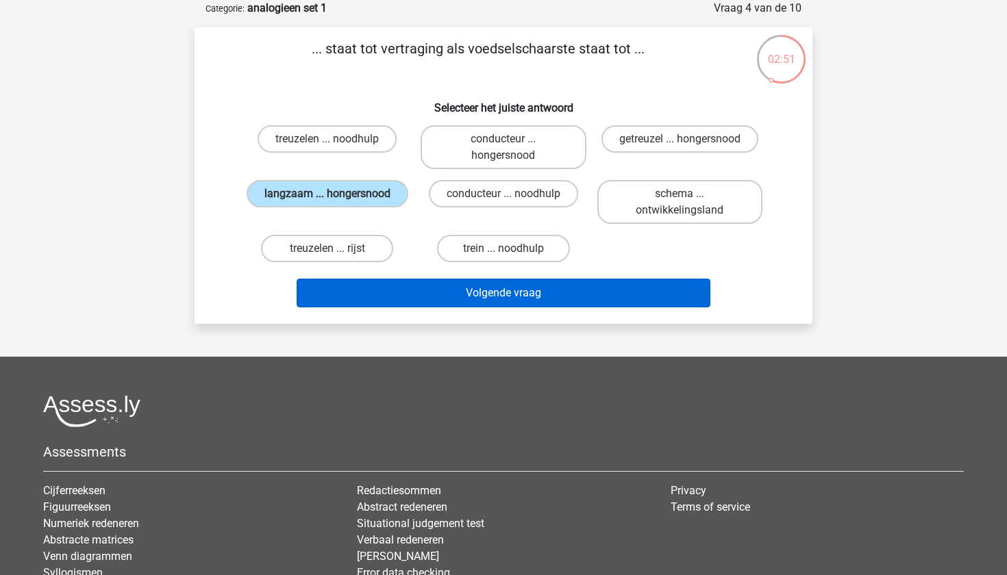
click at [486, 291] on button "Volgende vraag" at bounding box center [504, 293] width 414 height 29
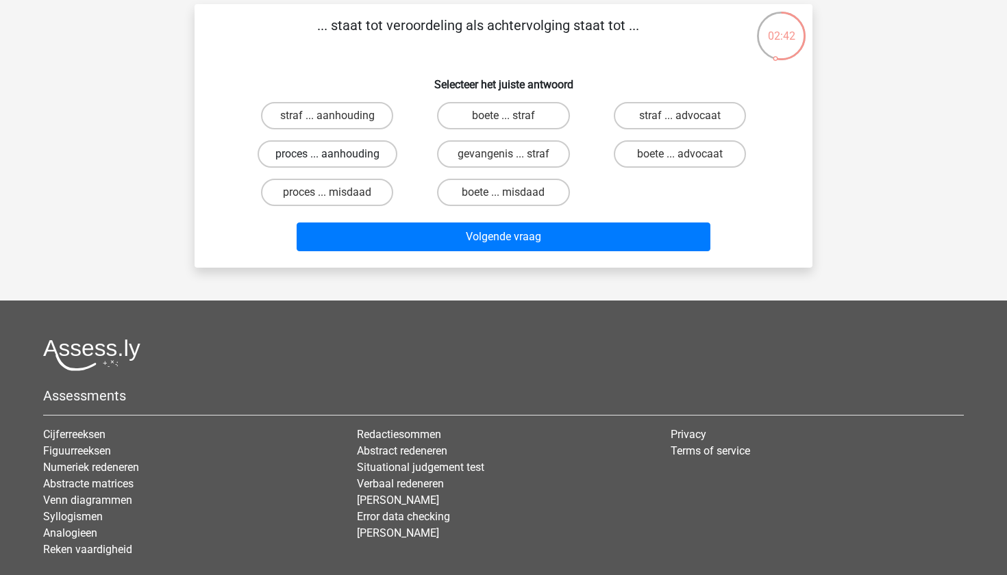
scroll to position [96, 0]
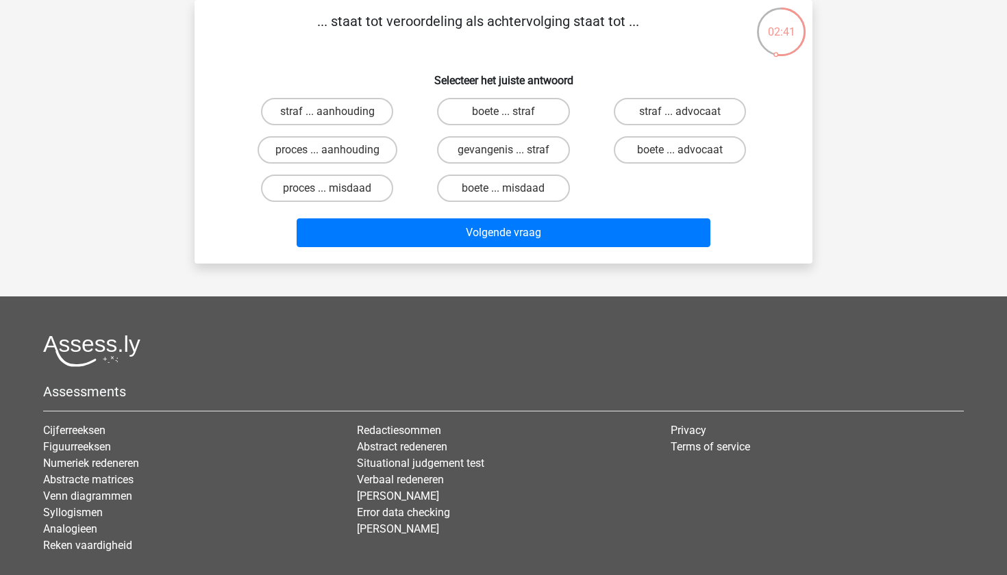
click at [362, 128] on div "straf ... aanhouding" at bounding box center [327, 111] width 176 height 38
click at [363, 105] on label "straf ... aanhouding" at bounding box center [327, 111] width 132 height 27
click at [336, 112] on input "straf ... aanhouding" at bounding box center [331, 116] width 9 height 9
radio input "true"
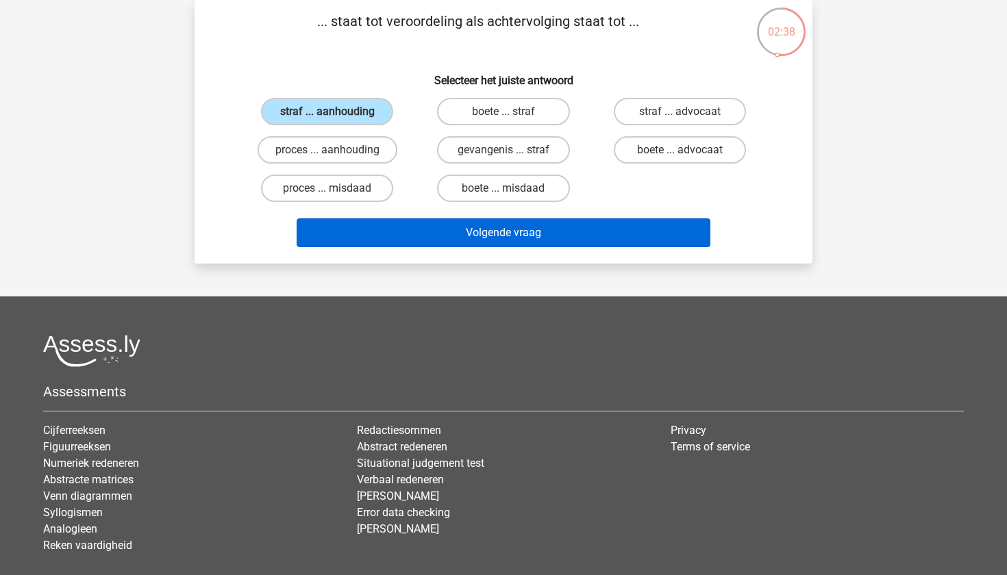
click at [448, 231] on button "Volgende vraag" at bounding box center [504, 232] width 414 height 29
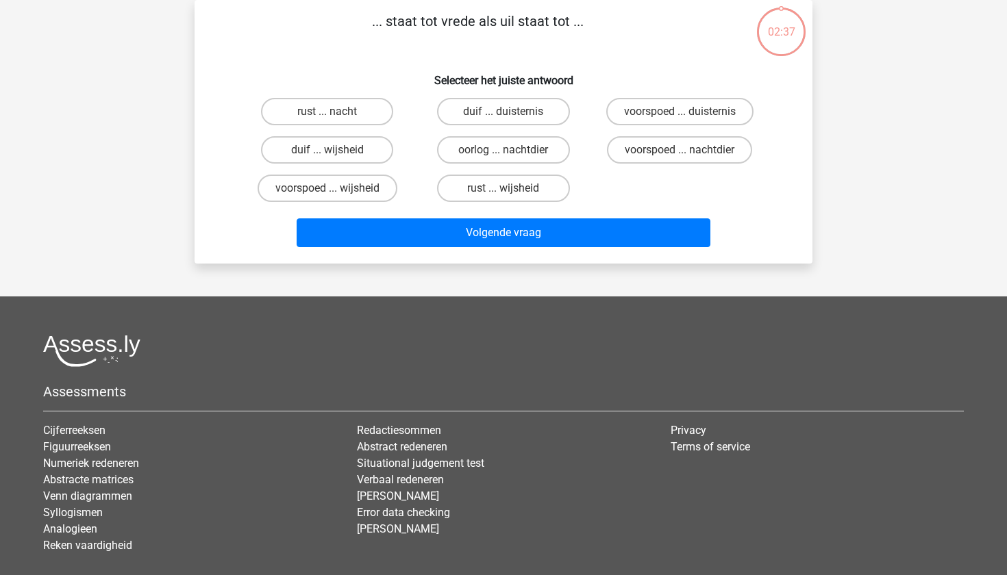
scroll to position [68, 0]
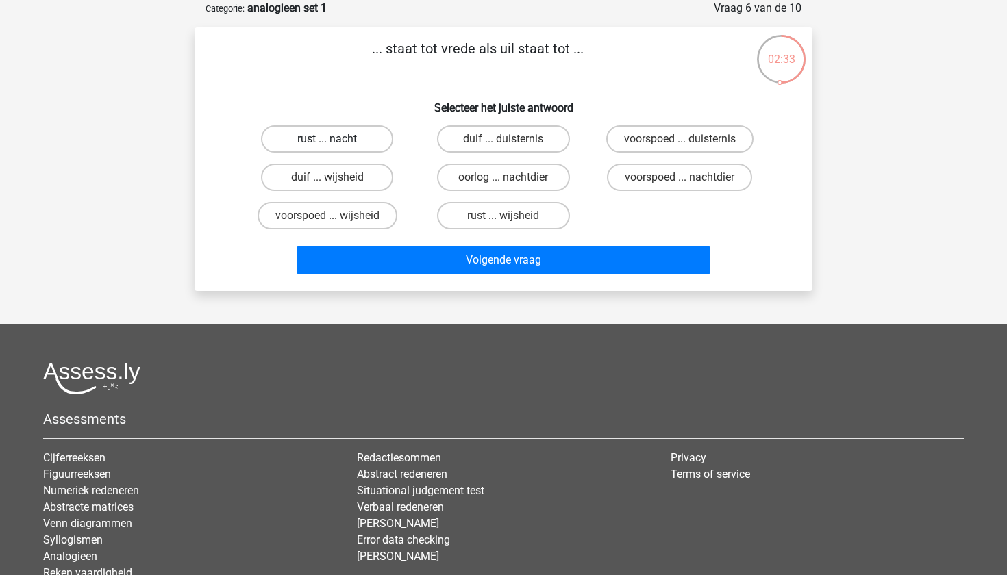
click at [345, 134] on label "rust ... nacht" at bounding box center [327, 138] width 132 height 27
click at [336, 139] on input "rust ... nacht" at bounding box center [331, 143] width 9 height 9
radio input "true"
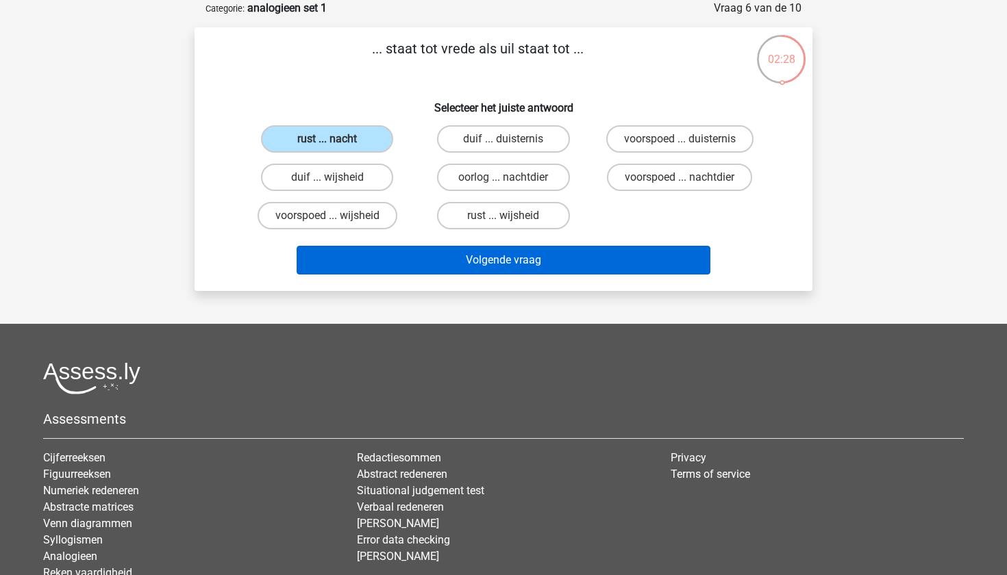
click at [464, 268] on button "Volgende vraag" at bounding box center [504, 260] width 414 height 29
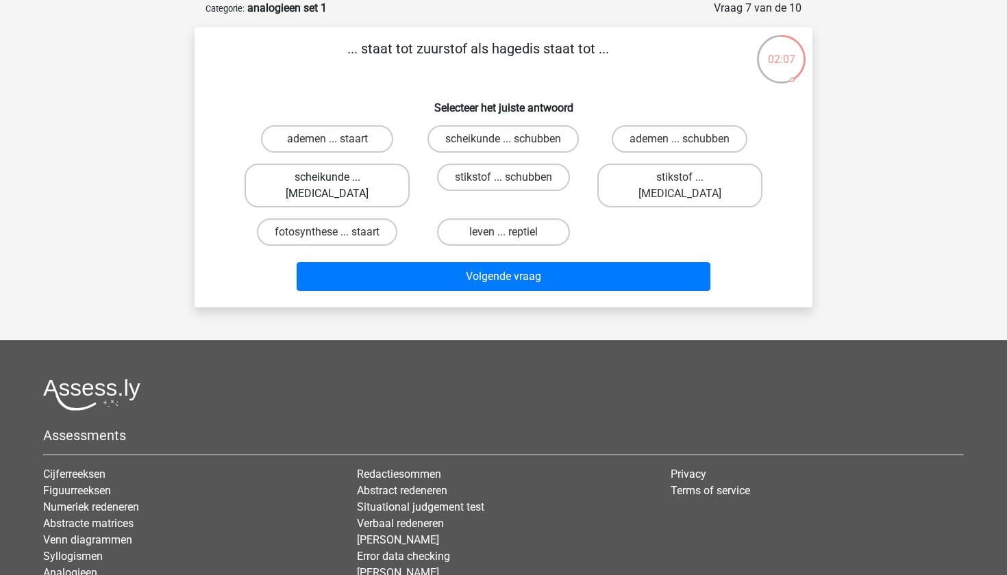
click at [392, 180] on label "scheikunde ... krokodil" at bounding box center [326, 186] width 165 height 44
click at [336, 180] on input "scheikunde ... krokodil" at bounding box center [331, 181] width 9 height 9
radio input "true"
click at [475, 218] on label "leven ... reptiel" at bounding box center [503, 231] width 132 height 27
click at [503, 232] on input "leven ... reptiel" at bounding box center [507, 236] width 9 height 9
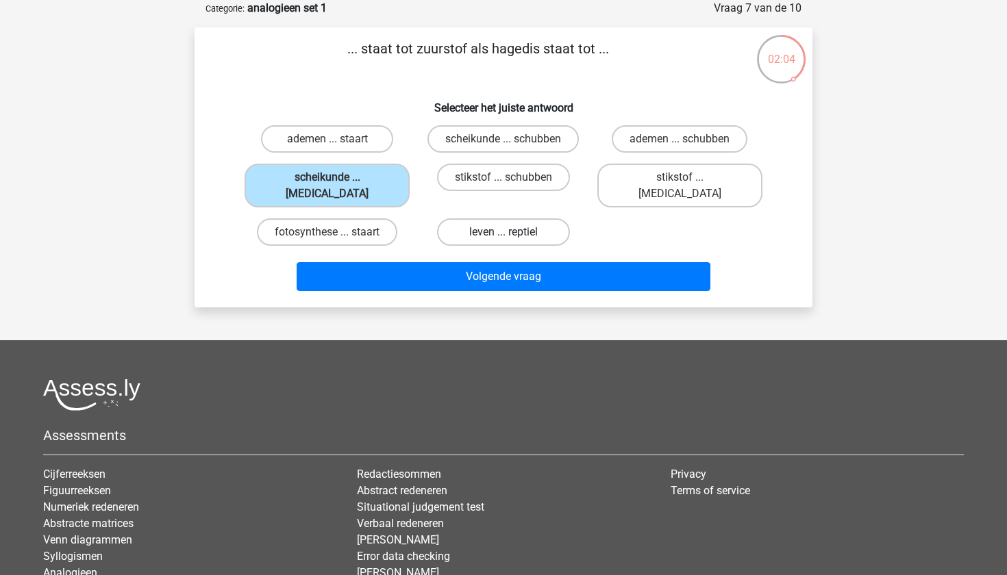
radio input "true"
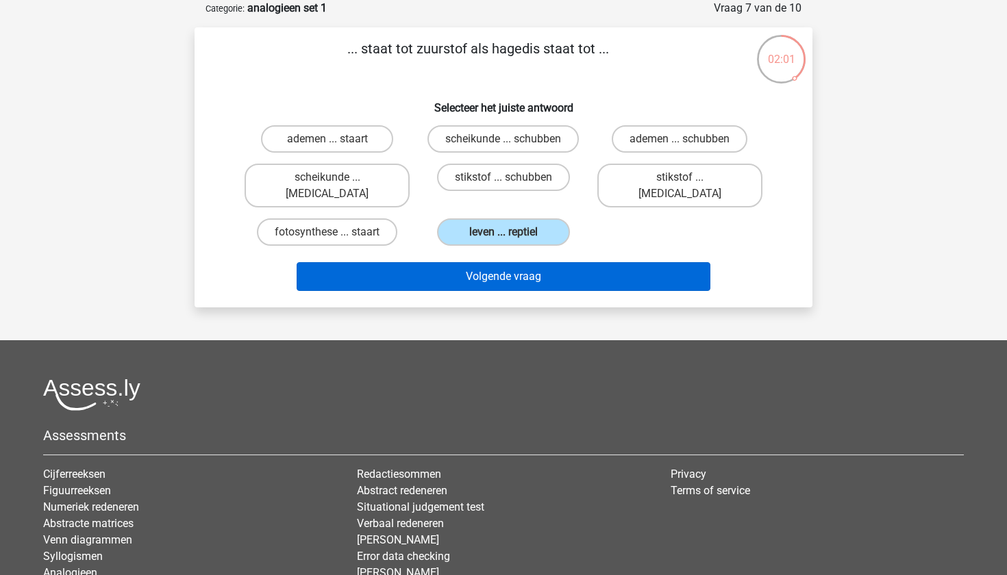
click at [541, 270] on button "Volgende vraag" at bounding box center [504, 276] width 414 height 29
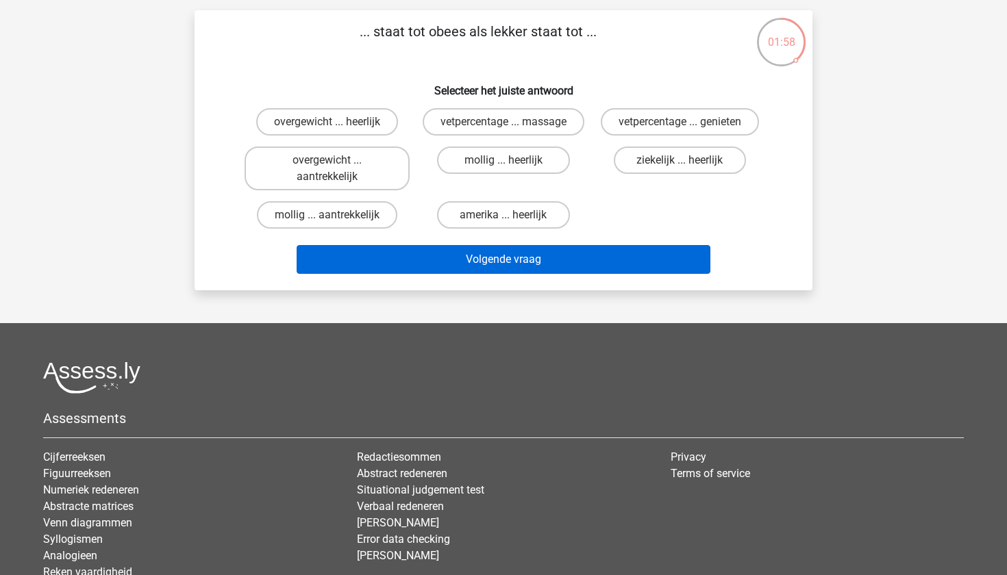
scroll to position [91, 0]
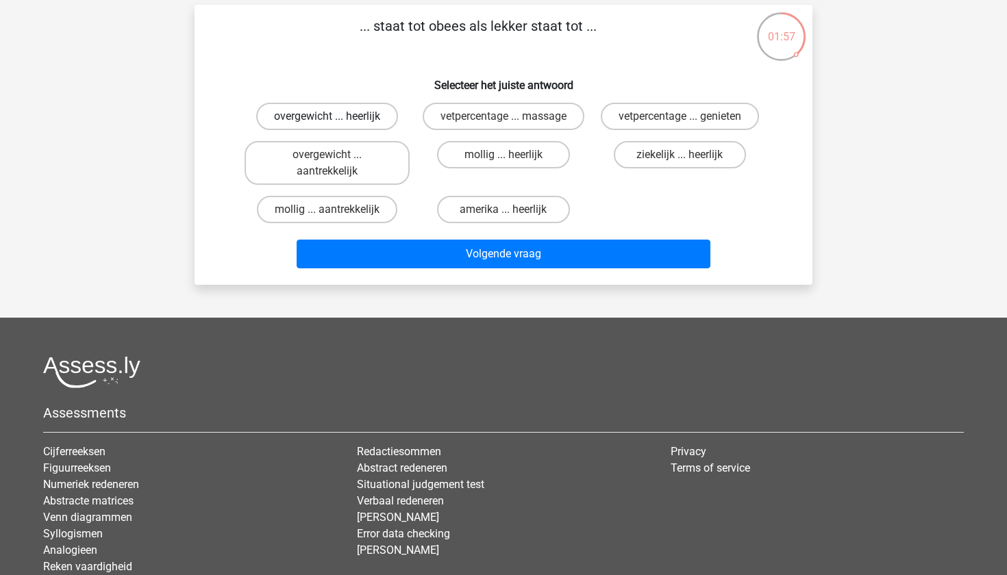
click at [344, 114] on label "overgewicht ... heerlijk" at bounding box center [327, 116] width 142 height 27
click at [336, 116] on input "overgewicht ... heerlijk" at bounding box center [331, 120] width 9 height 9
radio input "true"
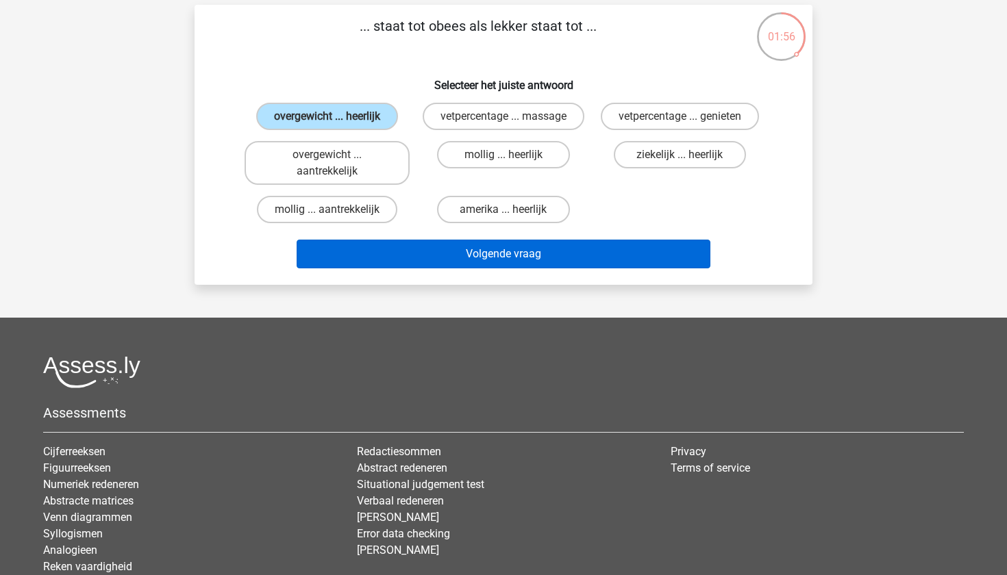
click at [433, 264] on button "Volgende vraag" at bounding box center [504, 254] width 414 height 29
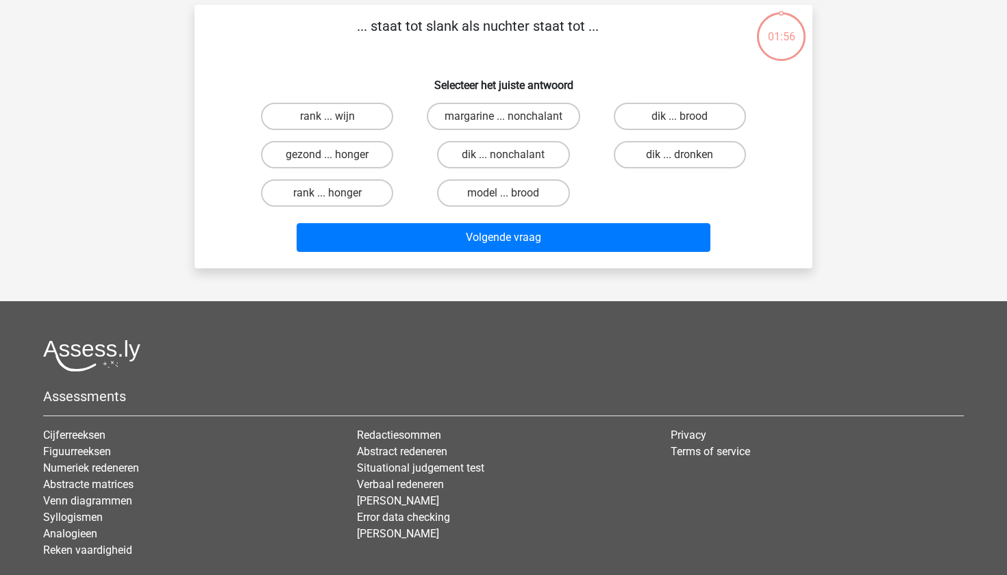
scroll to position [68, 0]
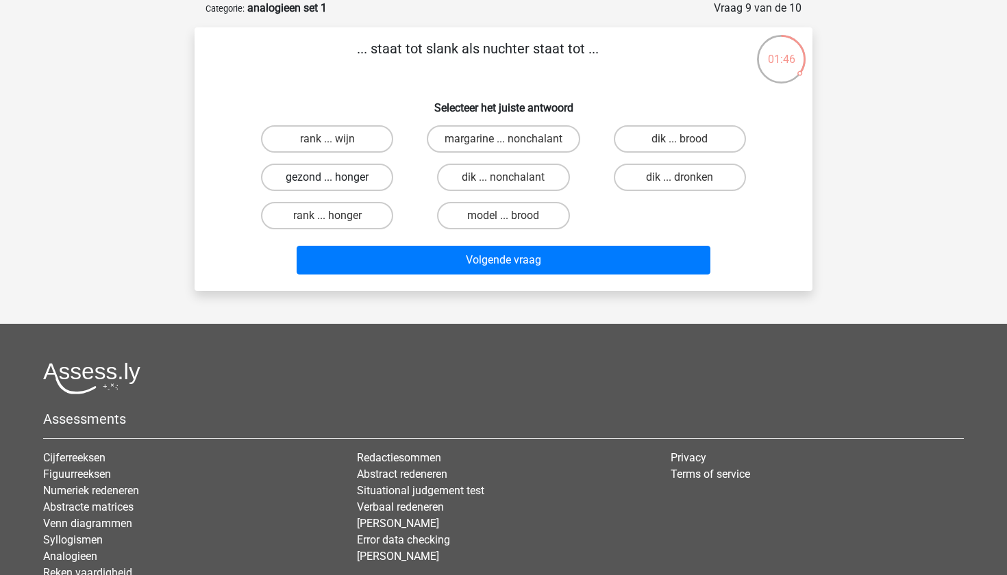
click at [338, 182] on label "gezond ... honger" at bounding box center [327, 177] width 132 height 27
click at [336, 182] on input "gezond ... honger" at bounding box center [331, 181] width 9 height 9
radio input "true"
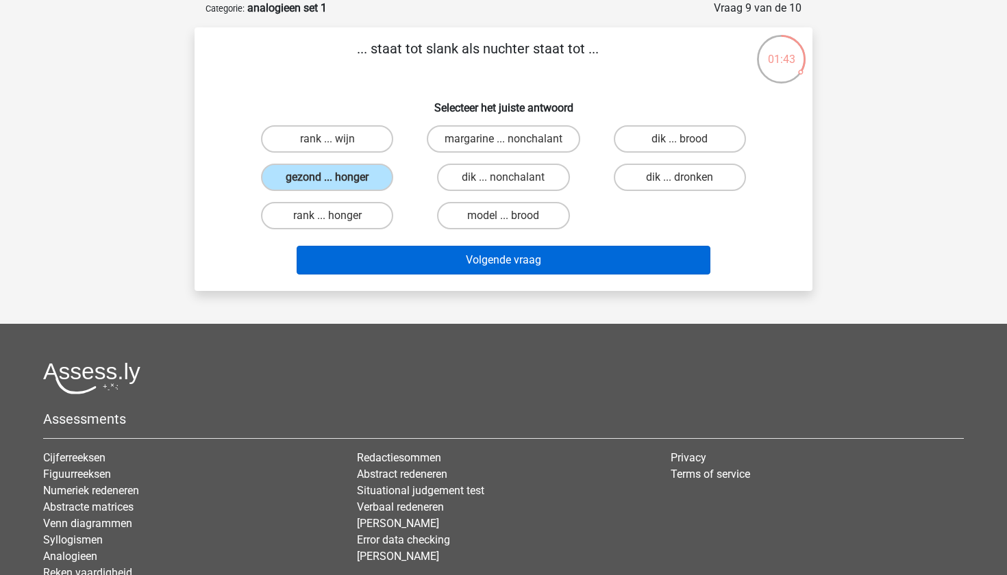
click at [418, 262] on button "Volgende vraag" at bounding box center [504, 260] width 414 height 29
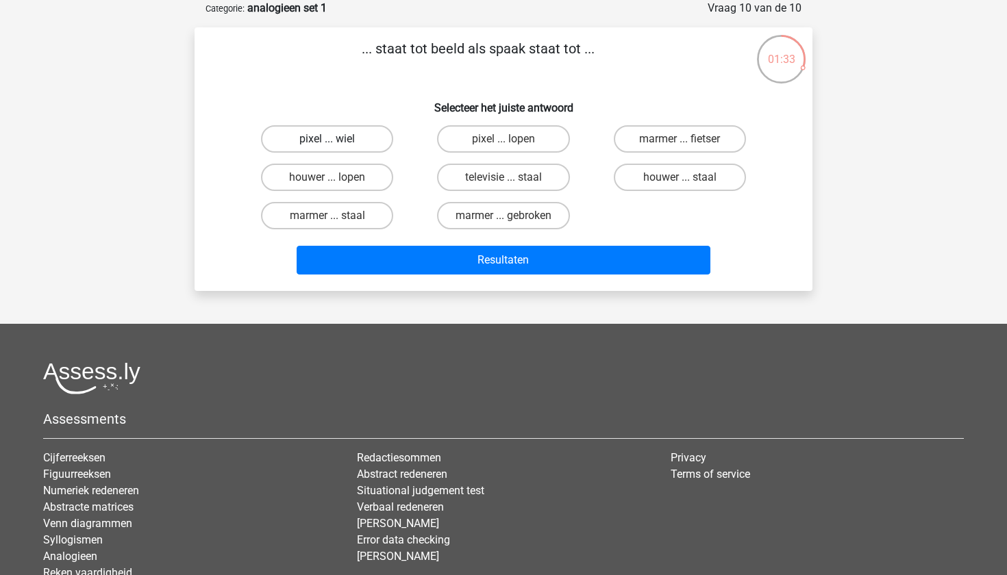
click at [363, 131] on label "pixel ... wiel" at bounding box center [327, 138] width 132 height 27
click at [336, 139] on input "pixel ... wiel" at bounding box center [331, 143] width 9 height 9
radio input "true"
click at [635, 144] on label "marmer ... fietser" at bounding box center [680, 138] width 132 height 27
click at [679, 144] on input "marmer ... fietser" at bounding box center [683, 143] width 9 height 9
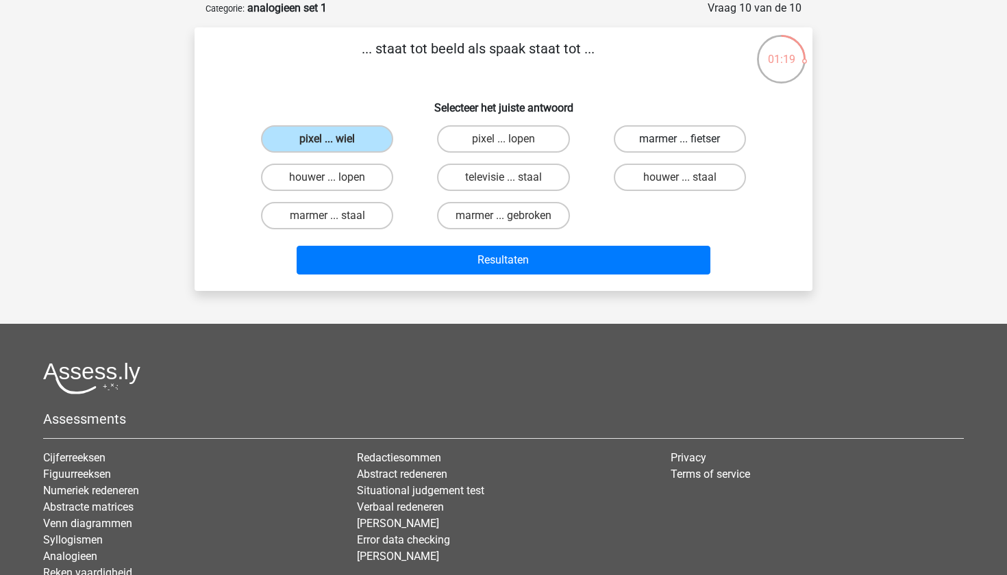
radio input "true"
click at [367, 144] on label "pixel ... wiel" at bounding box center [327, 138] width 132 height 27
click at [336, 144] on input "pixel ... wiel" at bounding box center [331, 143] width 9 height 9
radio input "true"
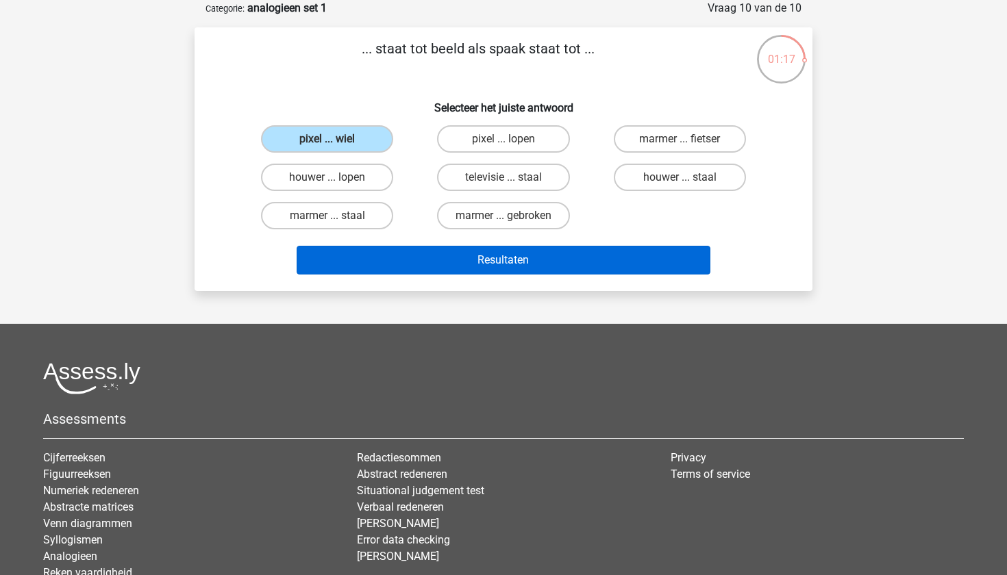
click at [406, 248] on button "Resultaten" at bounding box center [504, 260] width 414 height 29
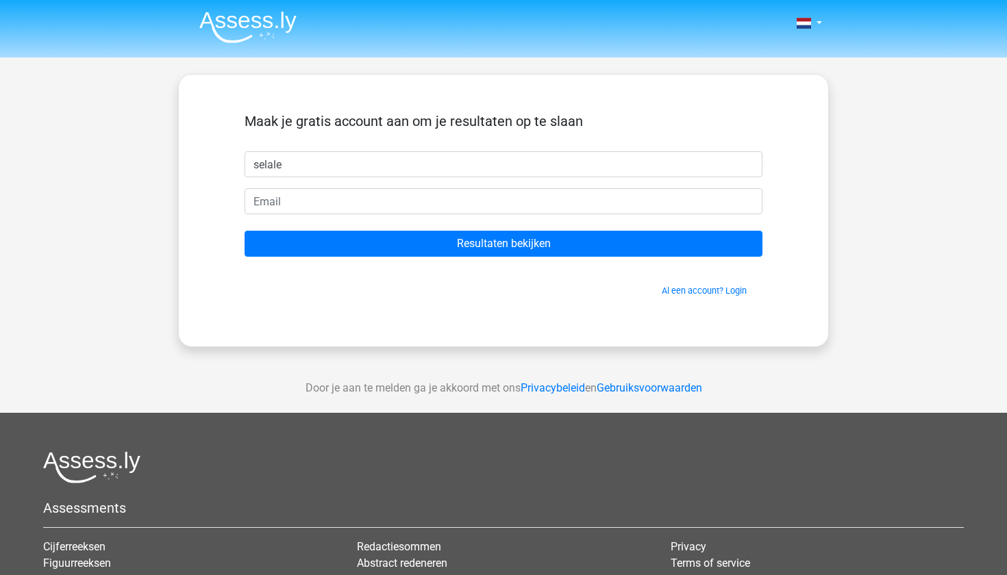
type input "selale"
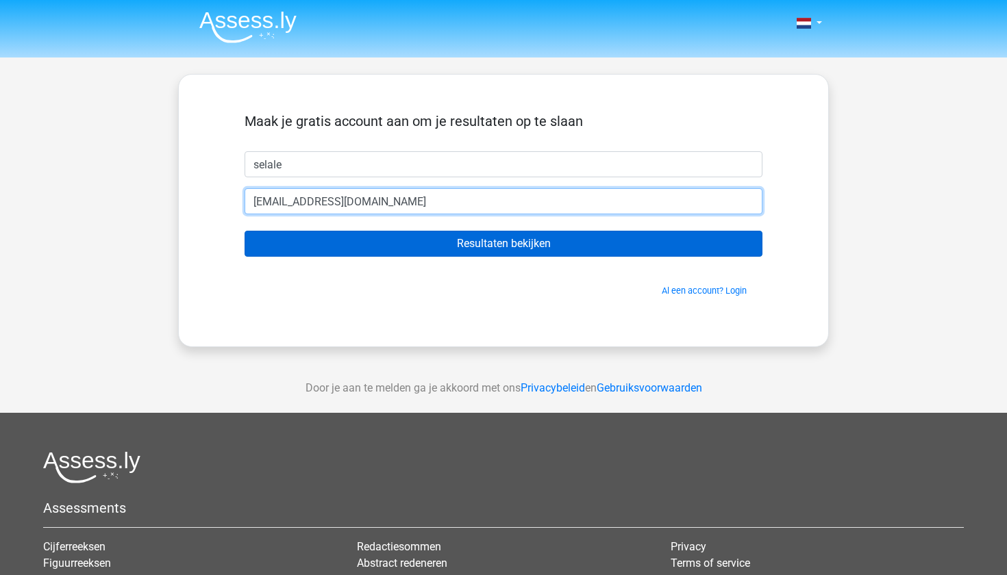
type input "[EMAIL_ADDRESS][DOMAIN_NAME]"
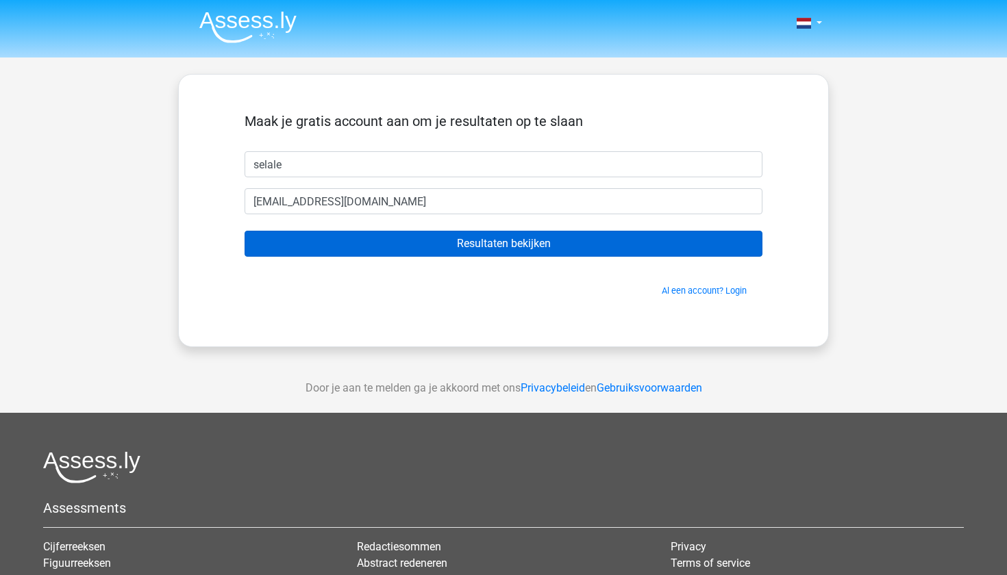
click at [370, 251] on input "Resultaten bekijken" at bounding box center [503, 244] width 518 height 26
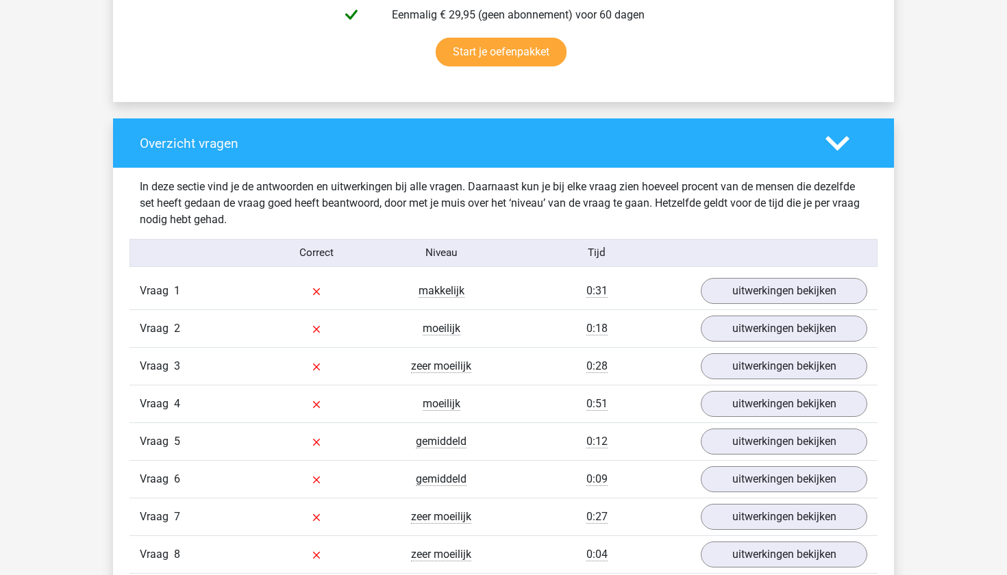
scroll to position [918, 0]
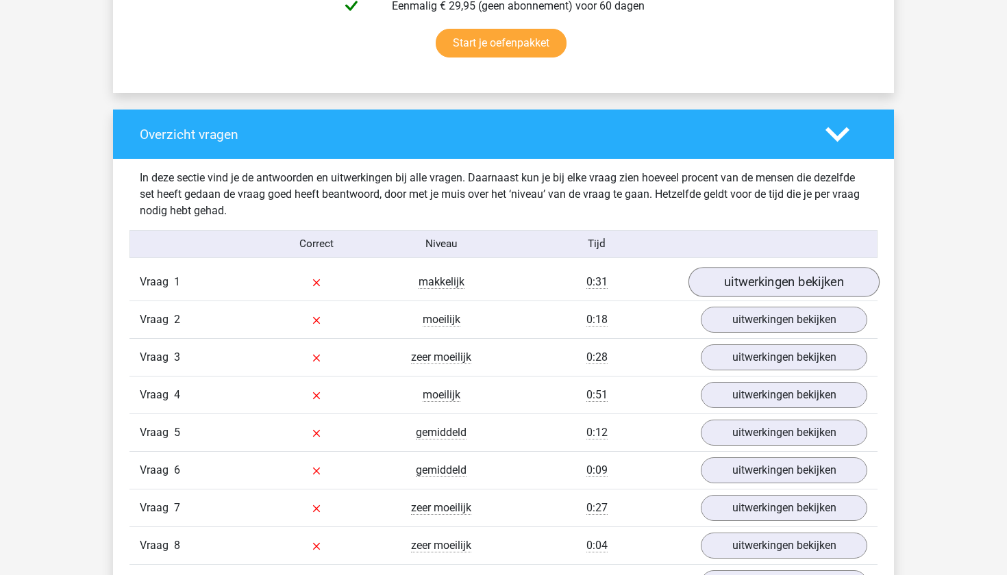
click at [818, 288] on link "uitwerkingen bekijken" at bounding box center [783, 282] width 191 height 30
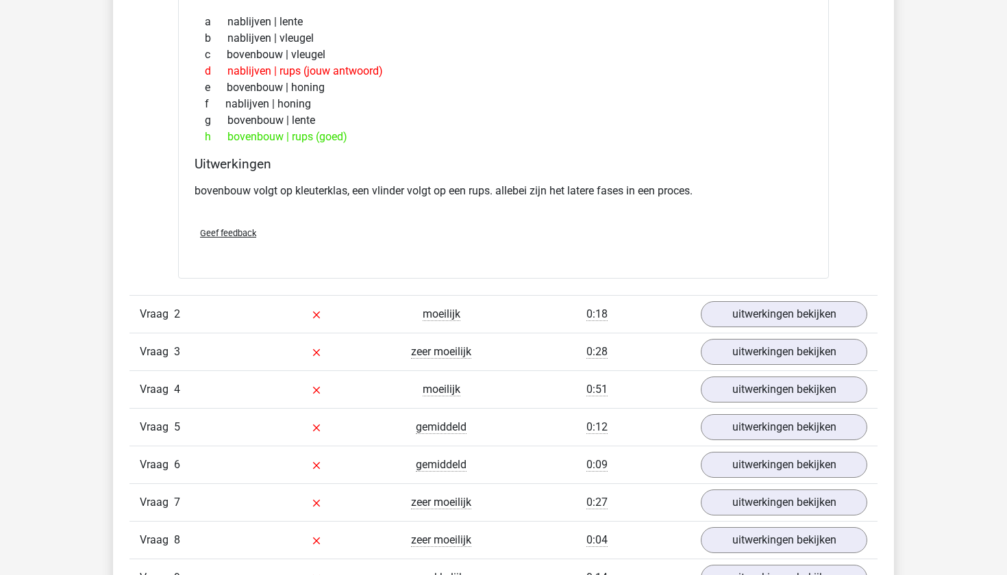
scroll to position [1277, 0]
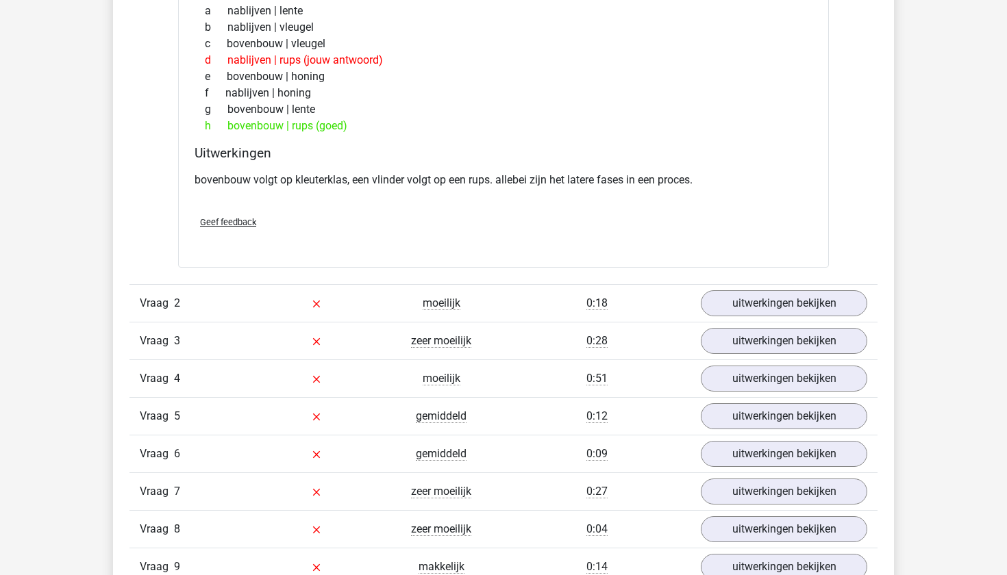
click at [842, 279] on div "Vraag 1 makkelijk 0:31 uitwerkingen bekijken ... staat tot kleuterklas als vlin…" at bounding box center [503, 264] width 727 height 718
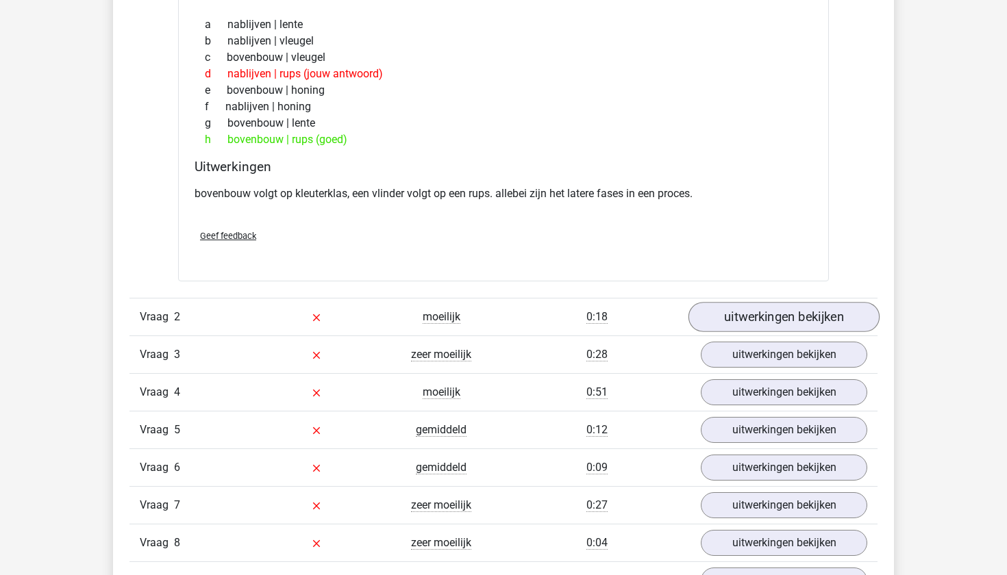
scroll to position [1263, 0]
click at [822, 311] on link "uitwerkingen bekijken" at bounding box center [783, 318] width 191 height 30
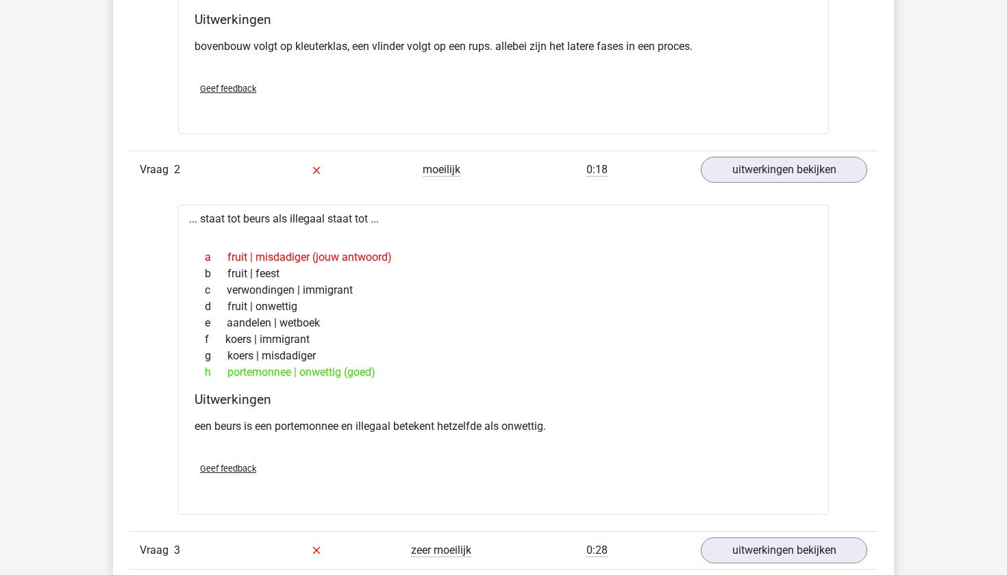
scroll to position [1415, 1]
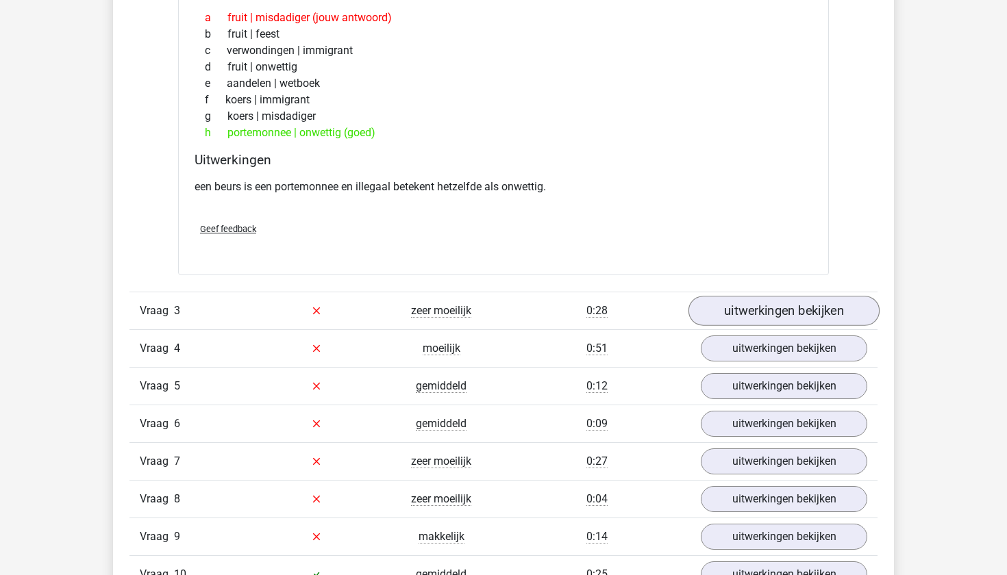
click at [823, 312] on link "uitwerkingen bekijken" at bounding box center [783, 311] width 191 height 30
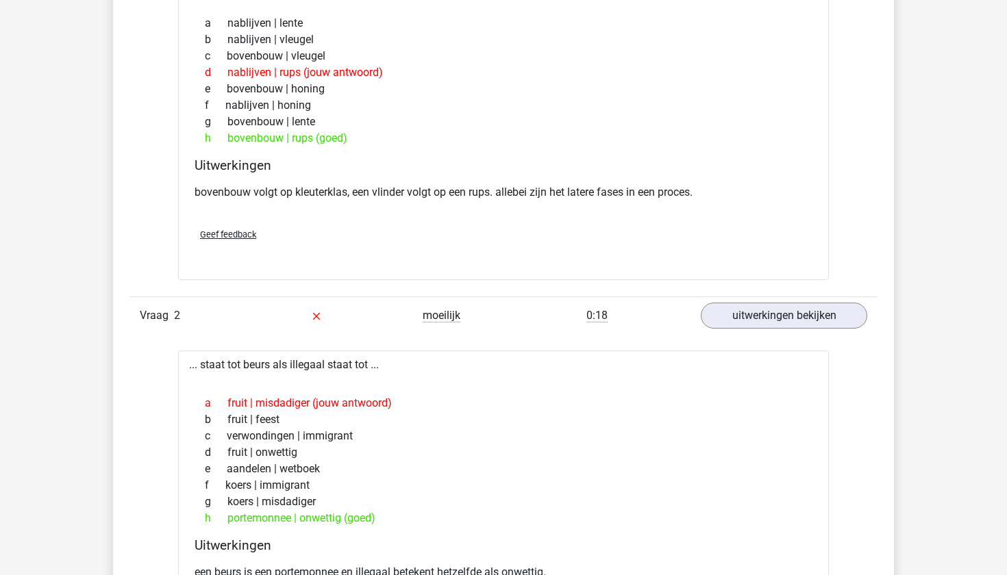
scroll to position [926, 0]
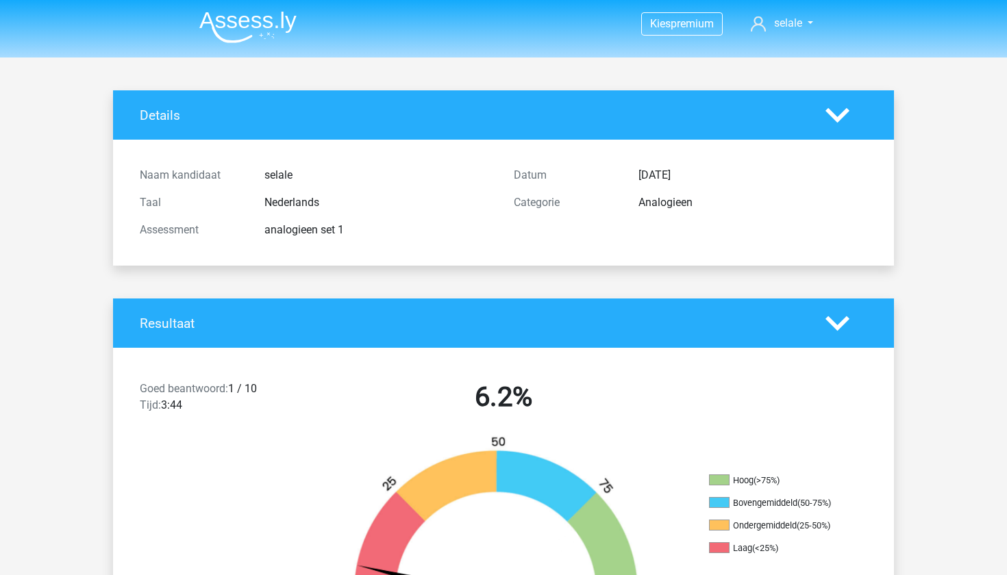
scroll to position [926, 0]
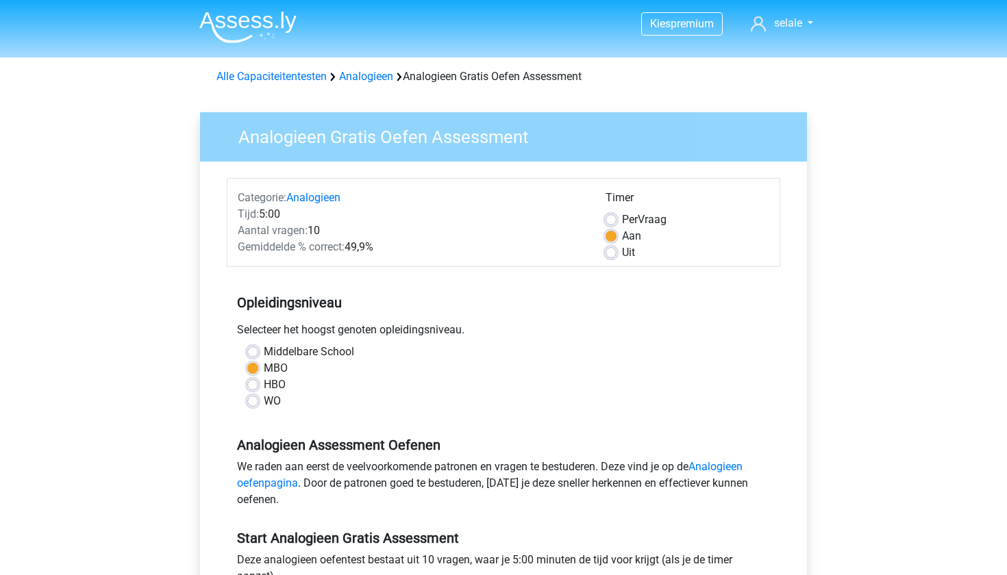
scroll to position [138, 0]
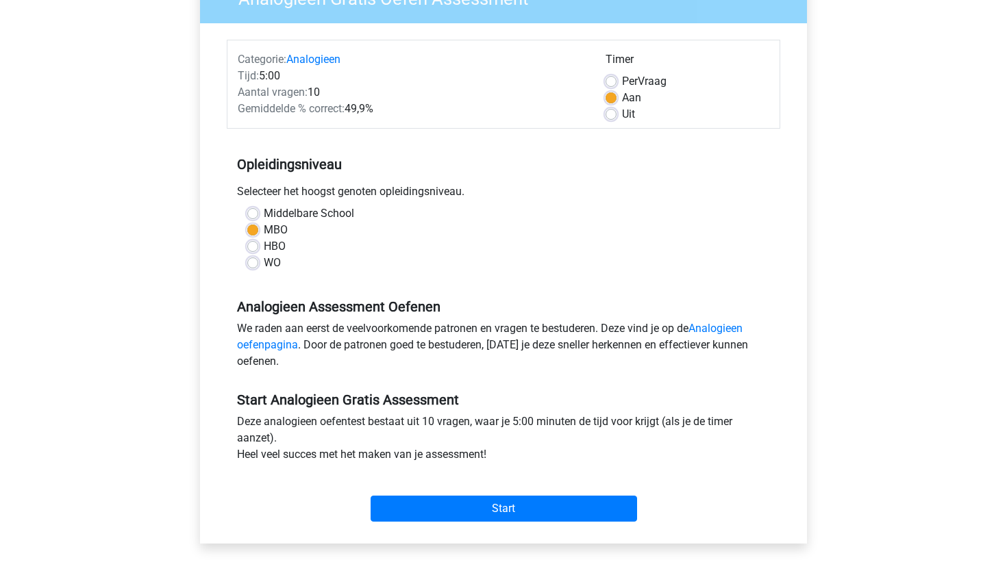
click at [622, 113] on label "Uit" at bounding box center [628, 114] width 13 height 16
click at [615, 113] on input "Uit" at bounding box center [610, 113] width 11 height 14
radio input "true"
click at [622, 78] on label "Per Vraag" at bounding box center [644, 81] width 45 height 16
click at [608, 78] on input "Per Vraag" at bounding box center [610, 80] width 11 height 14
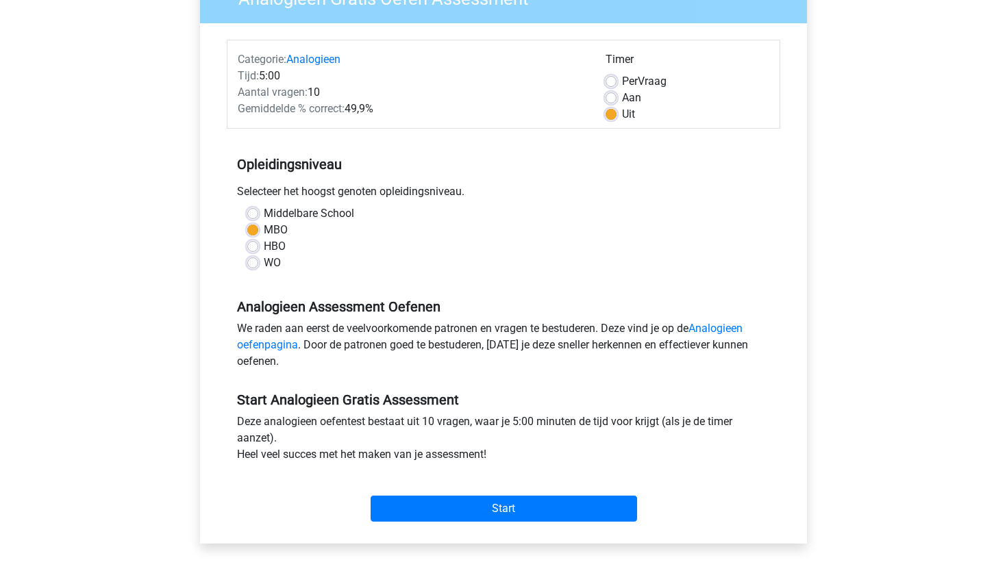
radio input "true"
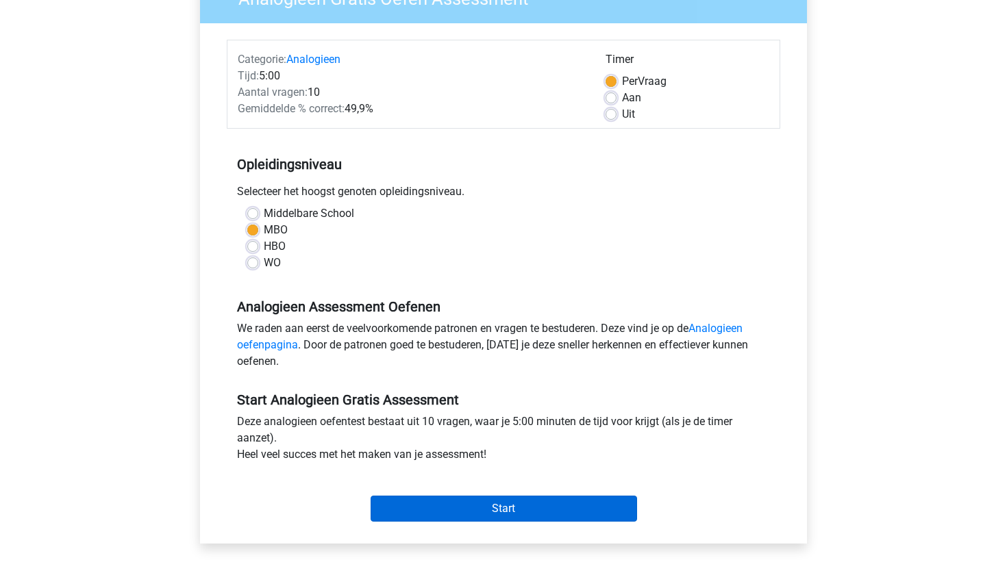
click at [525, 514] on input "Start" at bounding box center [503, 509] width 266 height 26
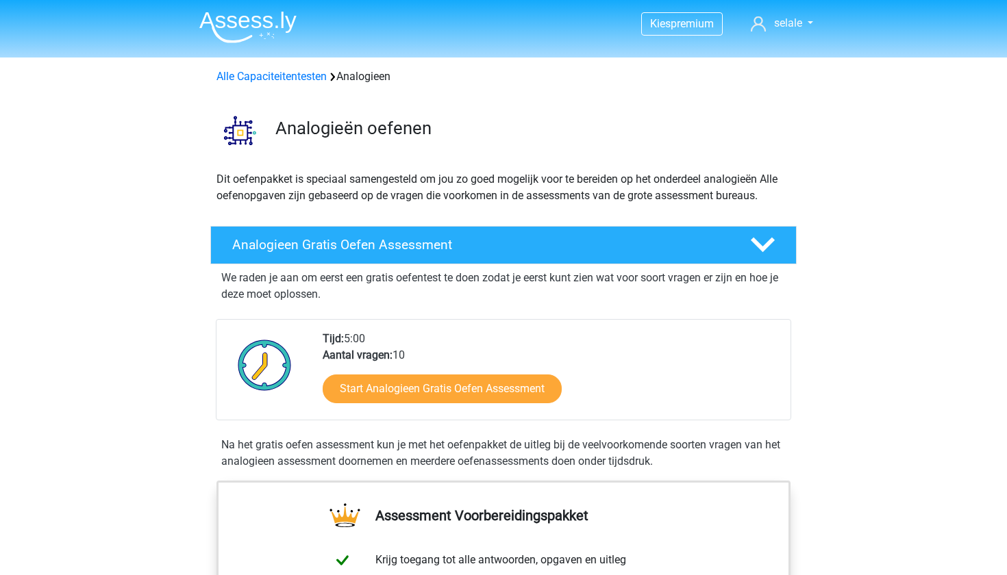
scroll to position [60, 0]
